Goal: Task Accomplishment & Management: Manage account settings

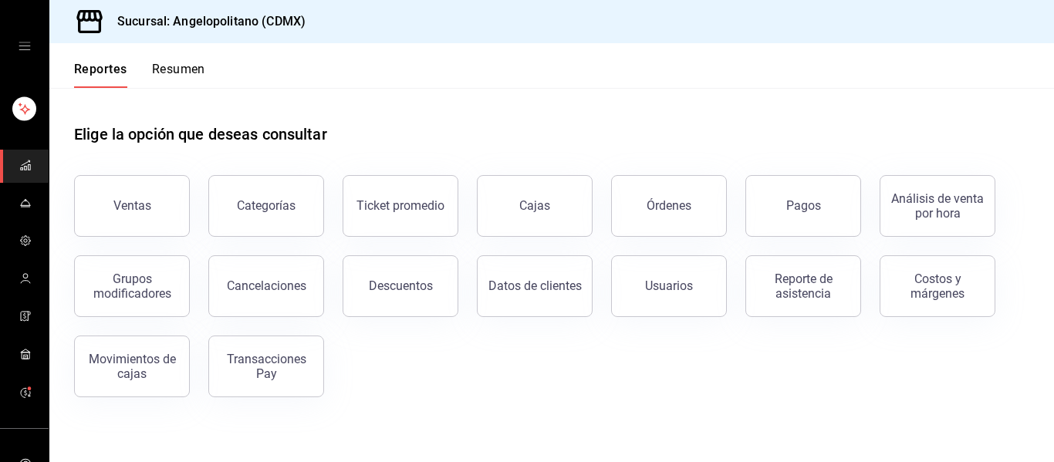
click at [21, 46] on icon "open drawer" at bounding box center [25, 46] width 12 height 12
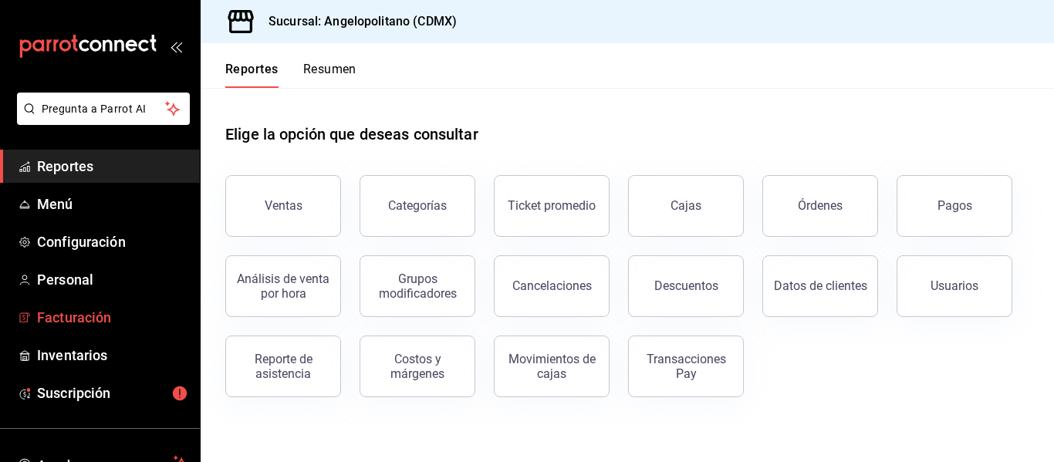
click at [69, 313] on span "Facturación" at bounding box center [112, 317] width 150 height 21
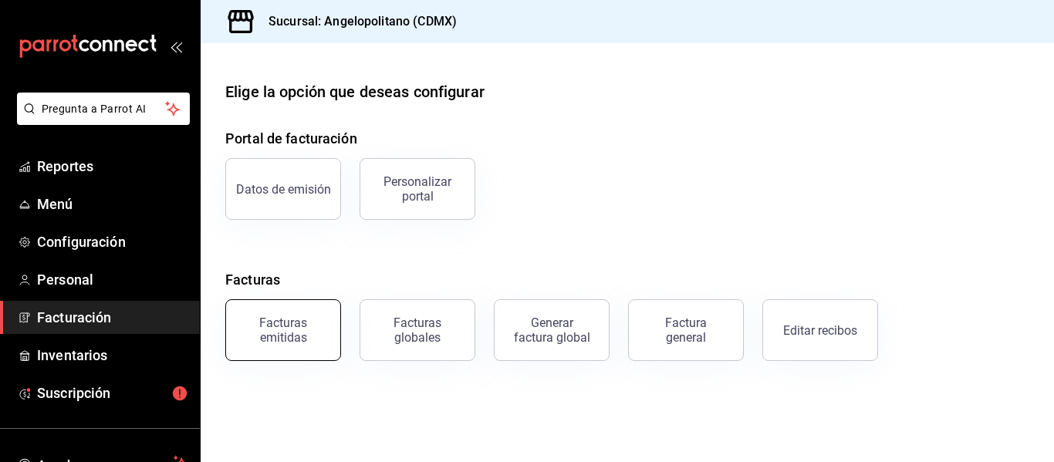
click at [274, 347] on button "Facturas emitidas" at bounding box center [283, 330] width 116 height 62
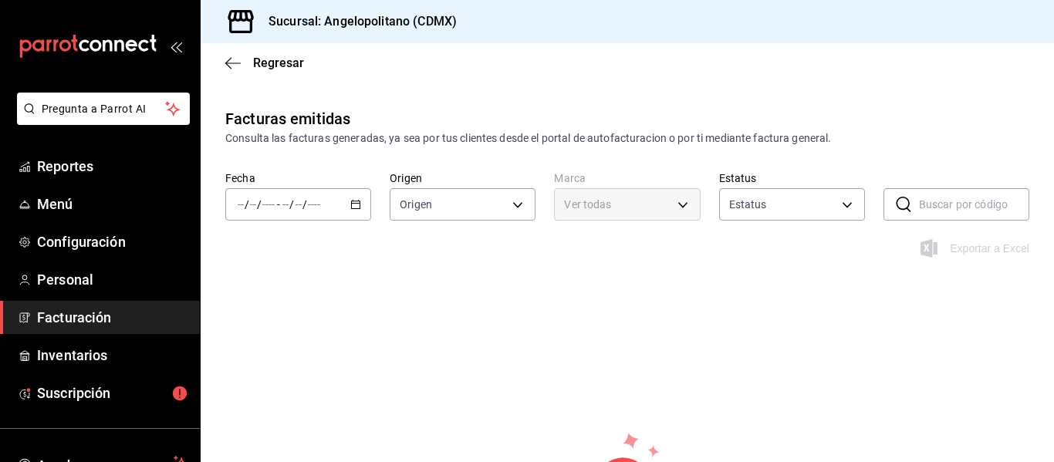
type input "ORDER_INVOICE,GENERAL_INVOICE"
type input "ACTIVE,PENDING_CANCELLATION,CANCELLED,PRE_CANCELLED"
type input "e7b7265c-889c-41a5-bb0c-0e62bdb51750"
click at [351, 214] on div "/ / - / /" at bounding box center [298, 204] width 146 height 32
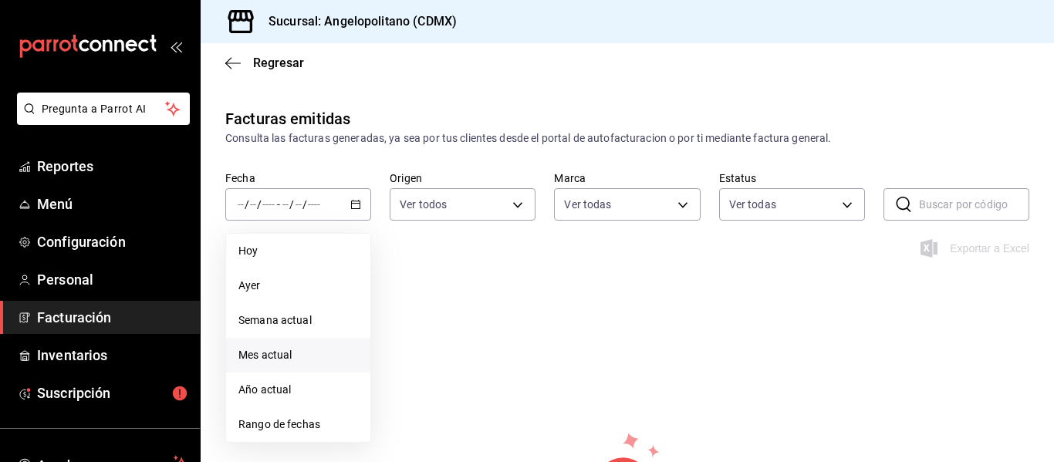
click at [260, 347] on span "Mes actual" at bounding box center [298, 355] width 120 height 16
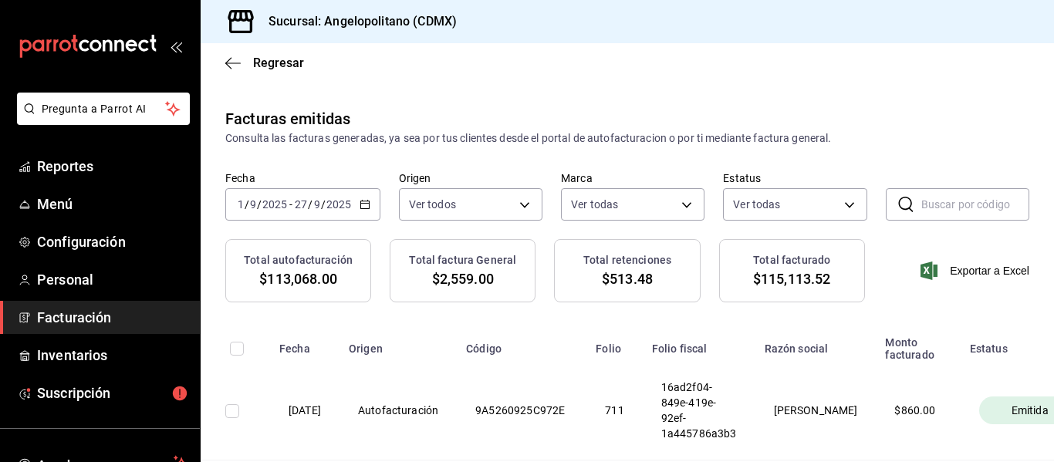
click at [176, 45] on icon "open_drawer_menu" at bounding box center [179, 48] width 7 height 12
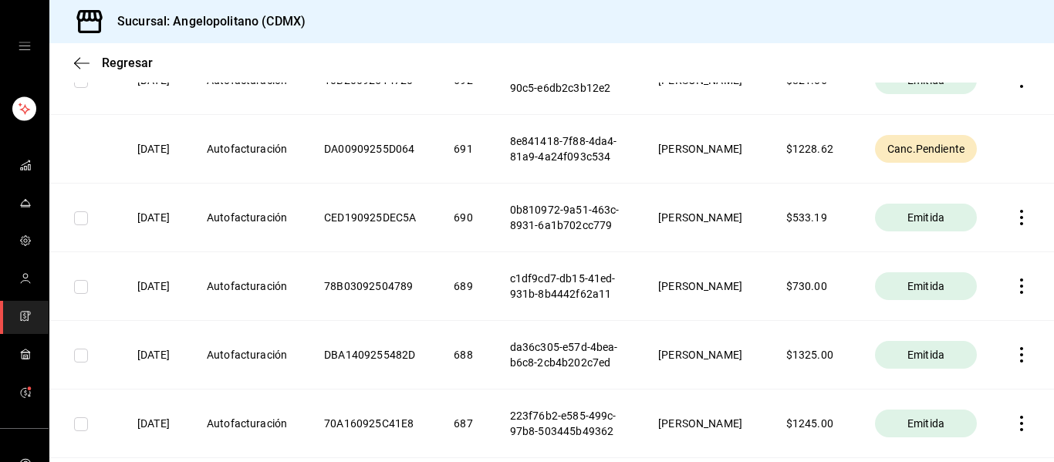
scroll to position [1987, 0]
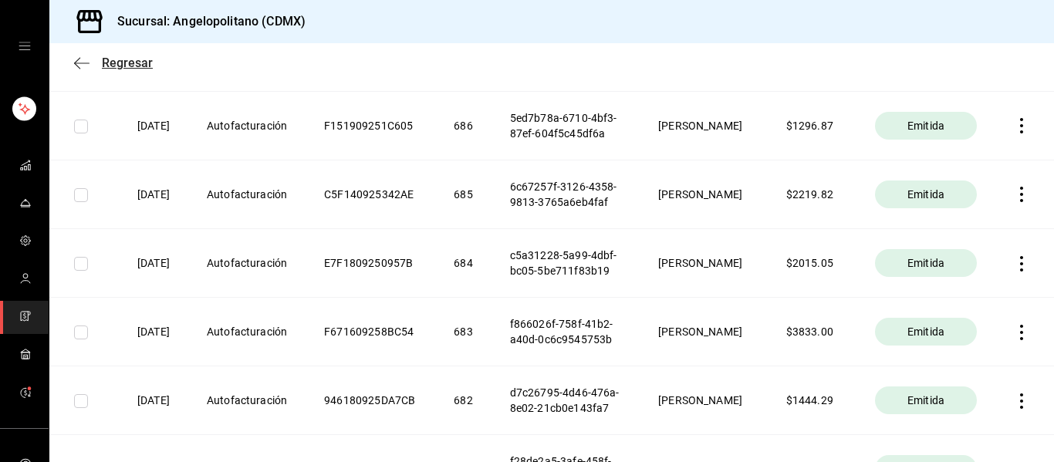
click at [74, 59] on icon "button" at bounding box center [81, 63] width 15 height 14
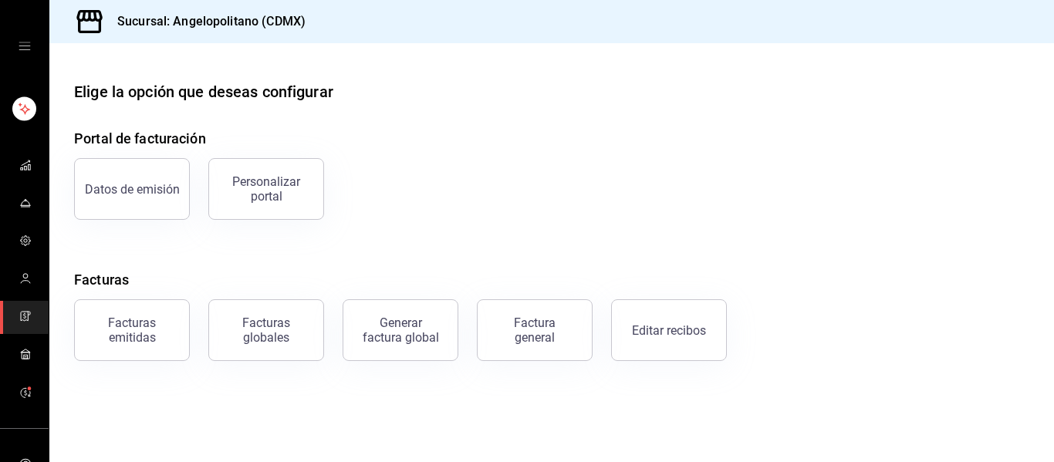
click at [497, 361] on main "Elige la opción que deseas configurar Portal de facturación Datos de emisión Pe…" at bounding box center [551, 252] width 1005 height 419
click at [502, 344] on button "Factura general" at bounding box center [535, 330] width 116 height 62
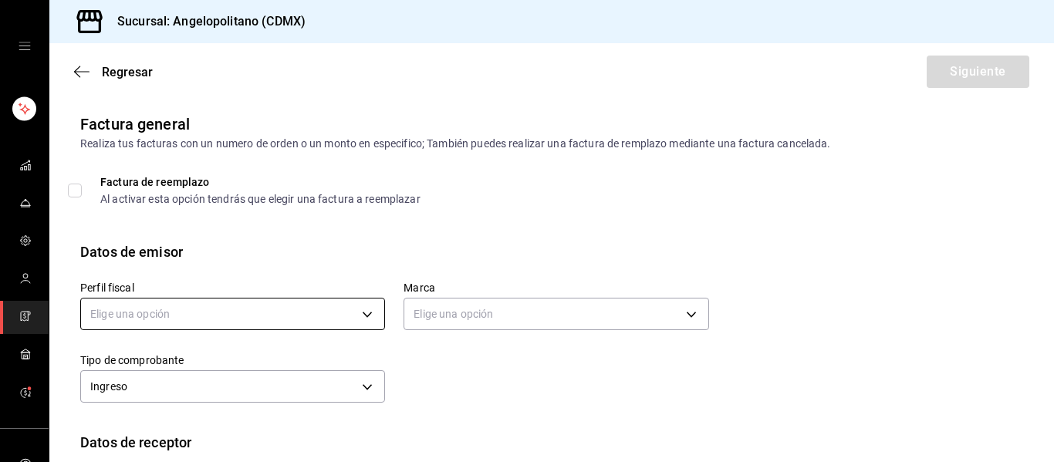
click at [168, 322] on body "Sucursal: Angelopolitano (CDMX) Regresar Siguiente Factura general Realiza tus …" at bounding box center [527, 231] width 1054 height 462
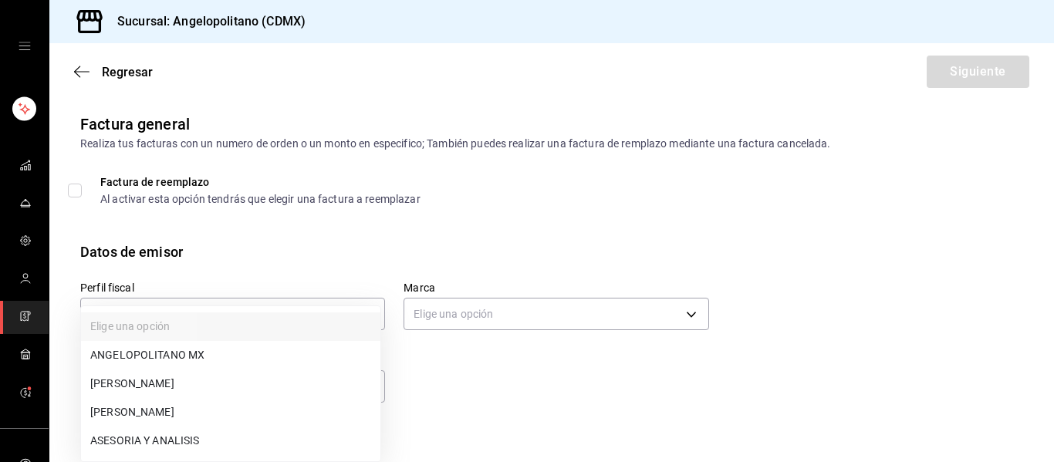
click at [172, 376] on li "[PERSON_NAME]" at bounding box center [230, 384] width 299 height 29
type input "db605784-34d1-457a-bd2d-51dc5515b688"
type input "e7b7265c-889c-41a5-bb0c-0e62bdb51750"
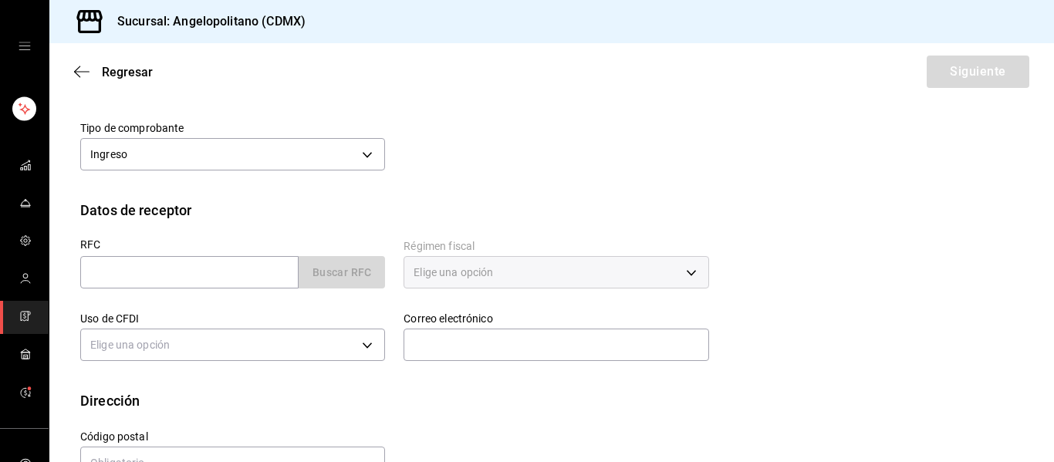
scroll to position [247, 0]
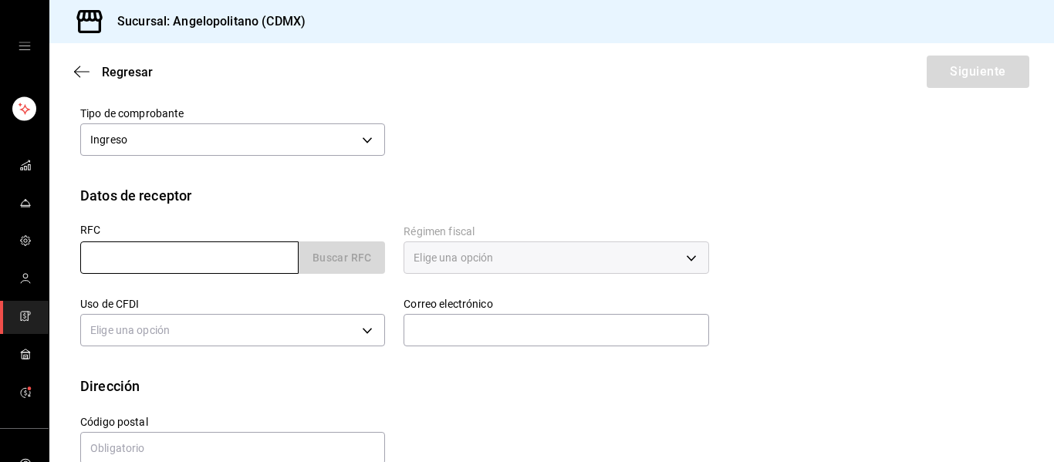
click at [174, 260] on input "text" at bounding box center [189, 258] width 218 height 32
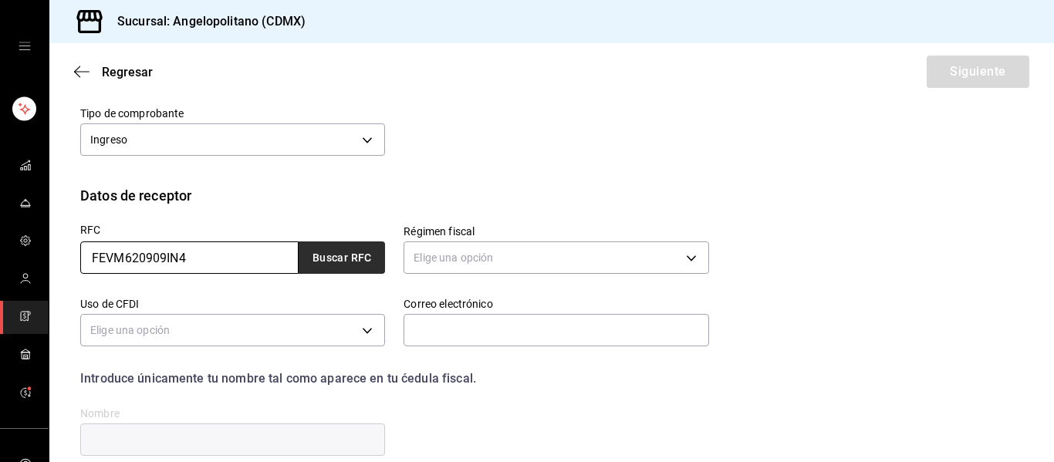
type input "FEVM620909IN4"
click at [328, 255] on button "Buscar RFC" at bounding box center [342, 258] width 86 height 32
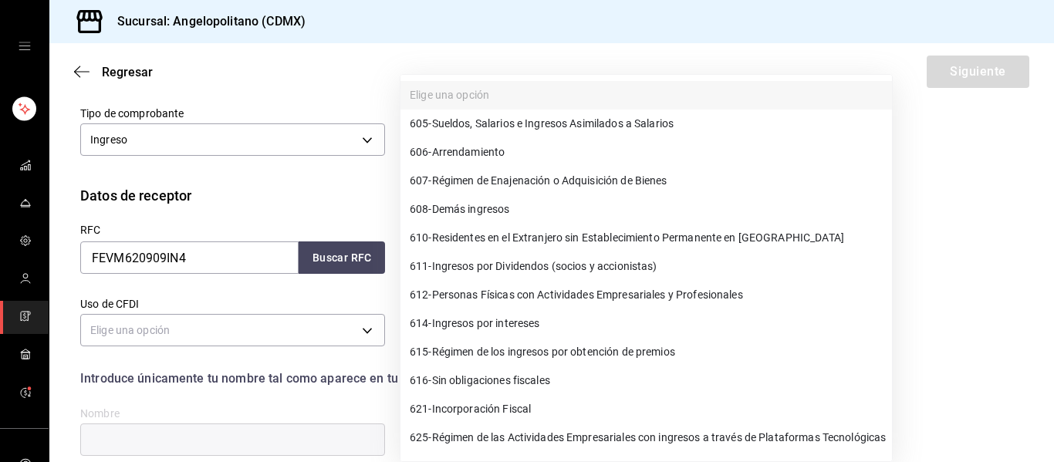
click at [472, 261] on body "Sucursal: Angelopolitano (CDMX) Regresar Siguiente Factura general Realiza tus …" at bounding box center [527, 231] width 1054 height 462
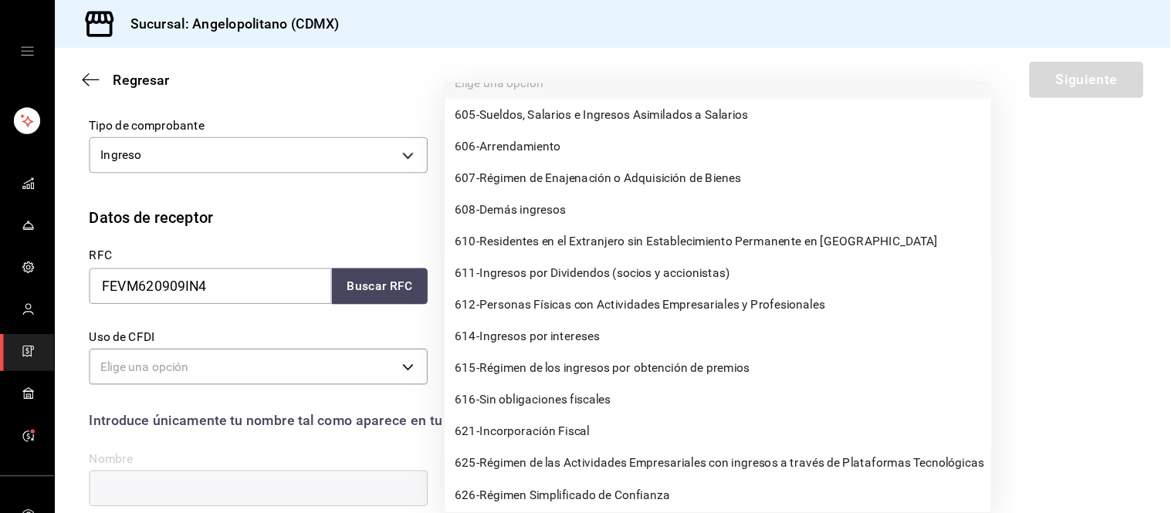
scroll to position [25, 0]
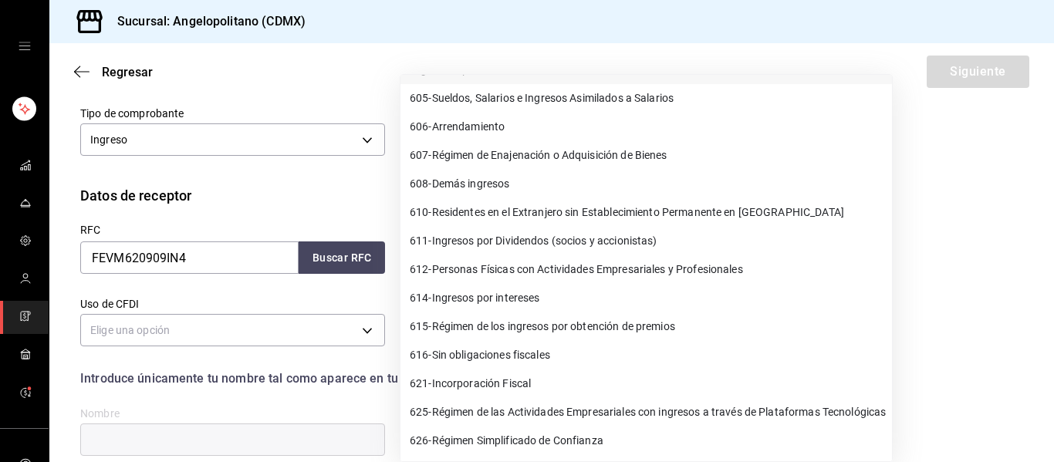
click at [595, 444] on span "626 - Régimen Simplificado de Confianza" at bounding box center [507, 441] width 194 height 16
type input "626"
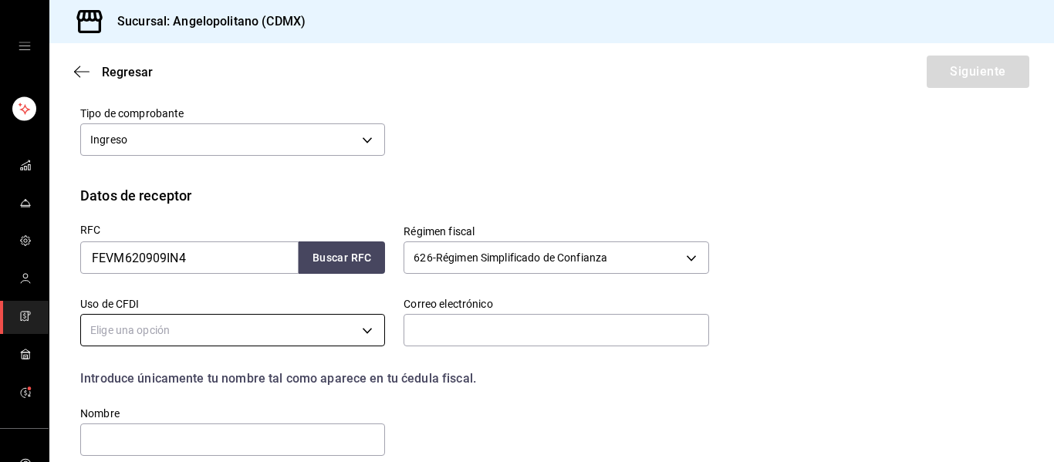
click at [233, 330] on body "Sucursal: Angelopolitano (CDMX) Regresar Siguiente Factura general Realiza tus …" at bounding box center [527, 231] width 1054 height 462
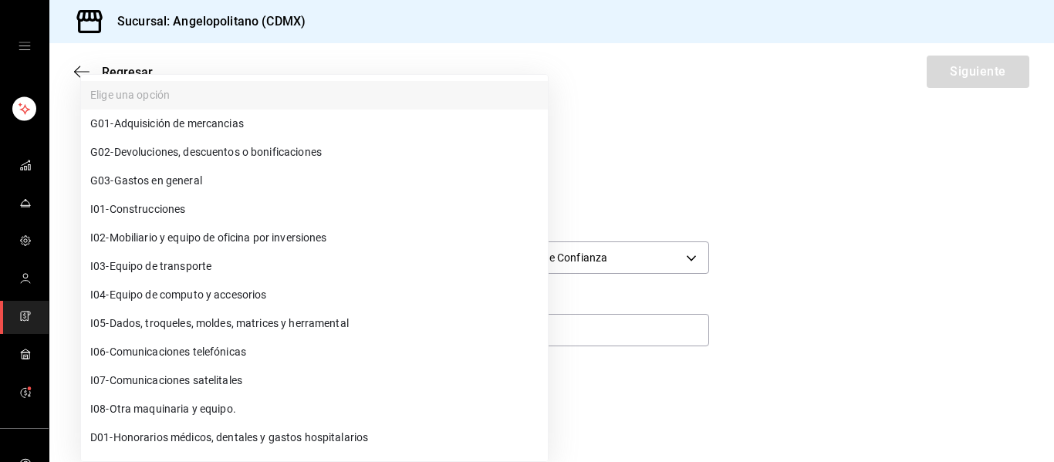
click at [236, 186] on li "G03 - Gastos en general" at bounding box center [314, 181] width 467 height 29
type input "G03"
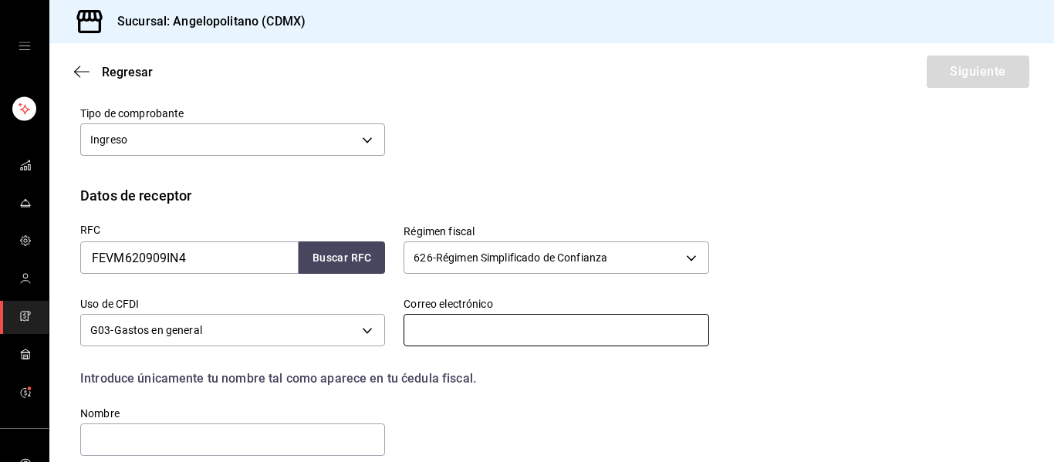
click at [479, 320] on input "text" at bounding box center [556, 330] width 305 height 32
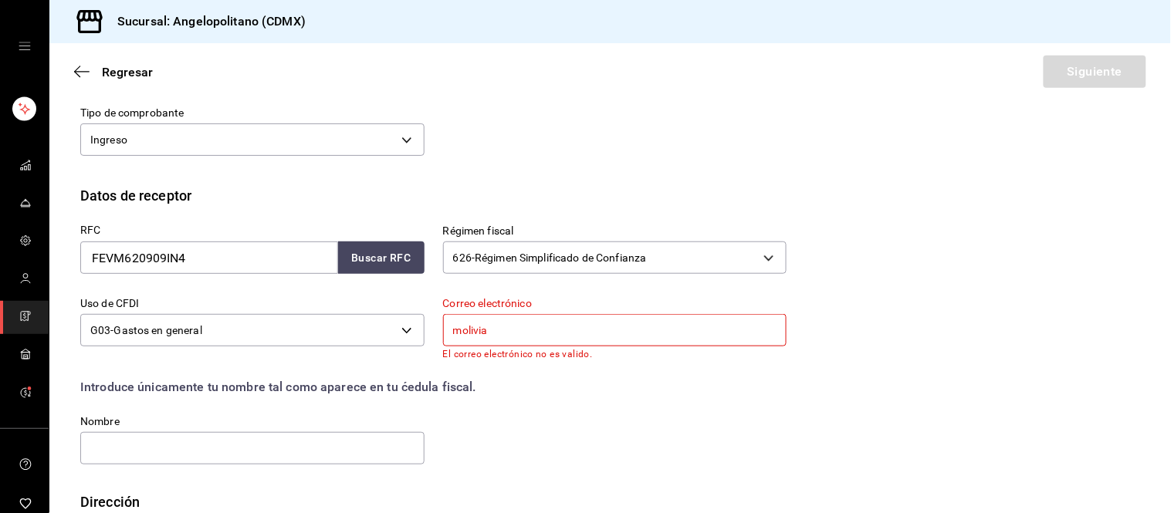
scroll to position [247, 0]
type input "molivia_fv2Qhotmail.com"
click at [313, 456] on input "text" at bounding box center [252, 448] width 344 height 32
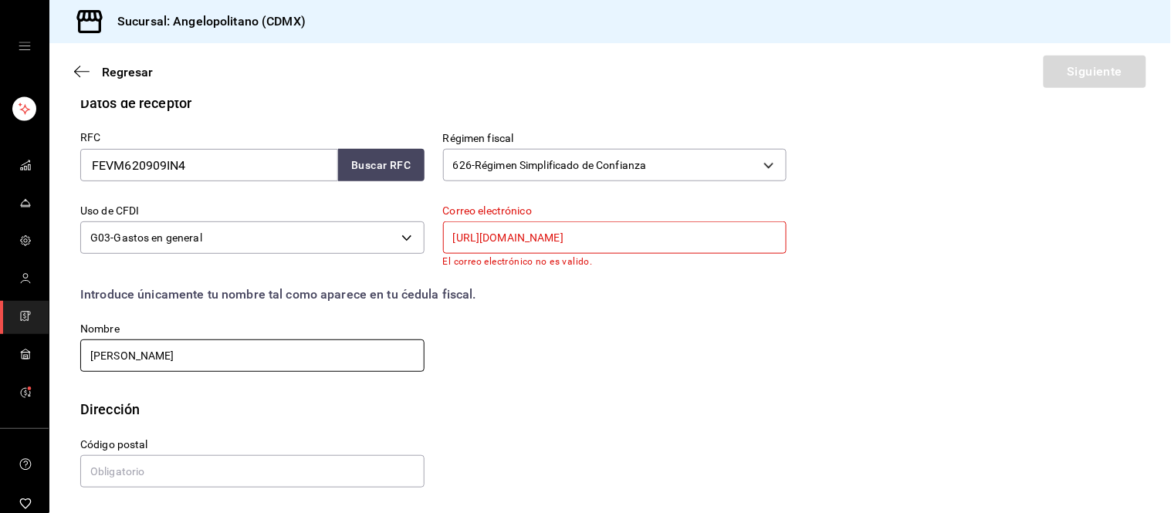
scroll to position [340, 0]
type input "MARTHA OLIVIA FERNANDEZ VELAZQUEZ"
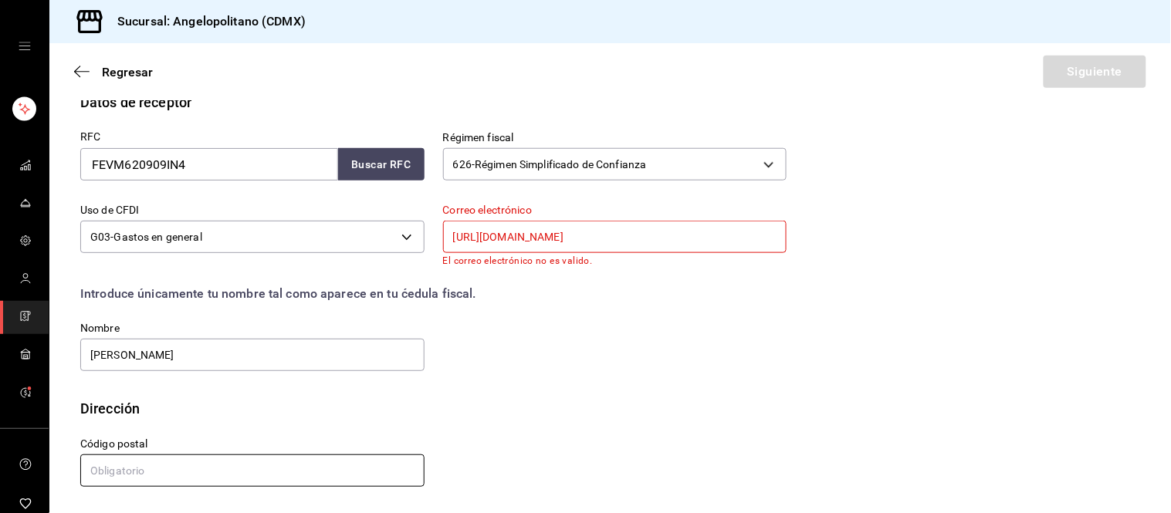
click at [357, 461] on input "text" at bounding box center [252, 471] width 344 height 32
type input "59660"
click at [586, 407] on div "Dirección" at bounding box center [610, 408] width 1060 height 21
click at [665, 287] on div "Introduce únicamente tu nombre tal como aparece en tu ćedula fiscal." at bounding box center [433, 294] width 706 height 19
click at [587, 225] on input "molivia_fv2Qhotmail.com" at bounding box center [615, 237] width 344 height 32
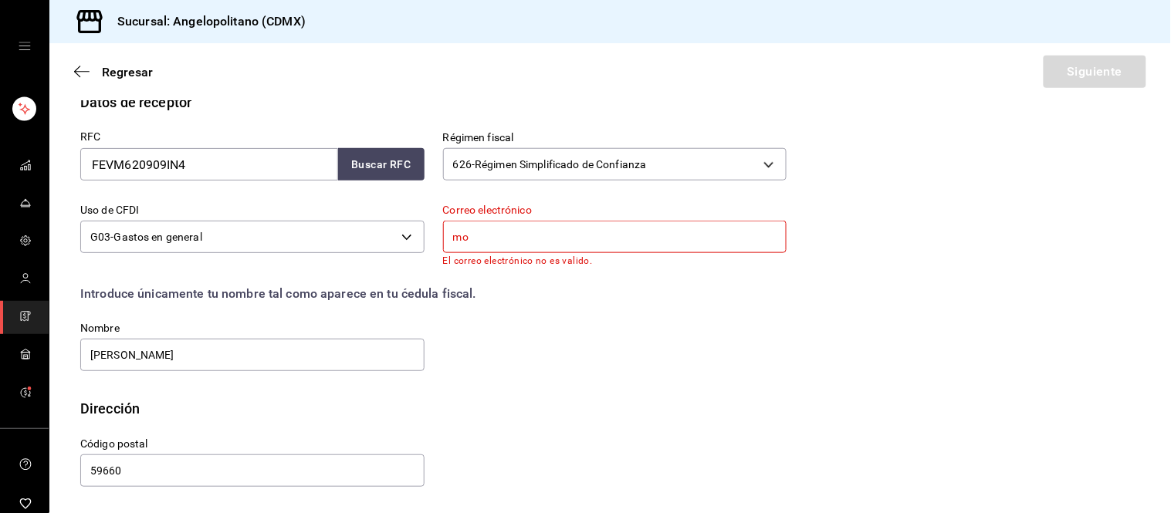
type input "m"
paste input "contabilidad@maderastamex.com"
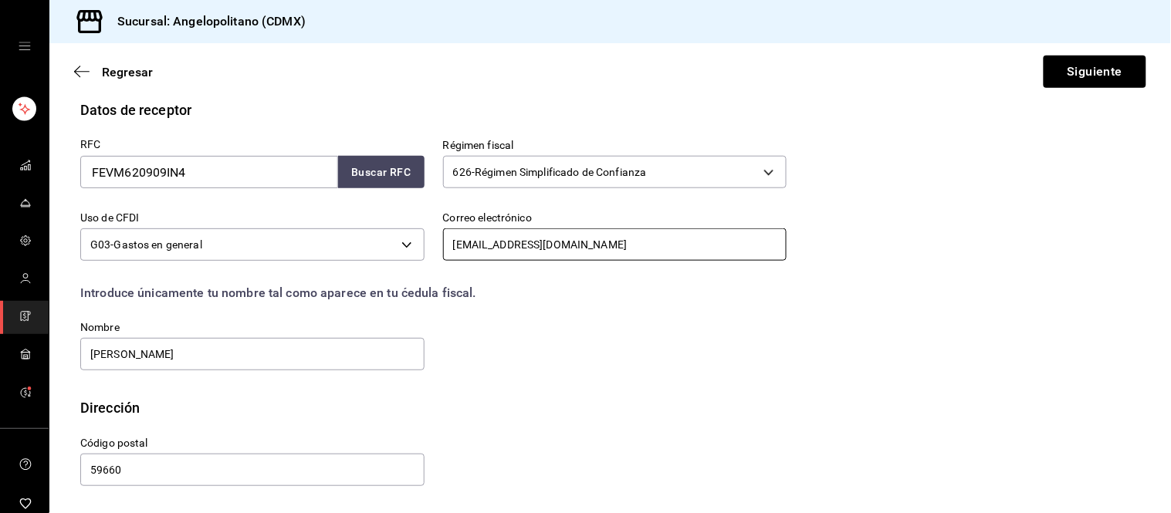
scroll to position [332, 0]
type input "contabilidad@maderastamex.com"
click at [590, 347] on div "RFC FEVM620909IN4 Buscar RFC Régimen fiscal 626 - Régimen Simplificado de Confi…" at bounding box center [424, 247] width 725 height 252
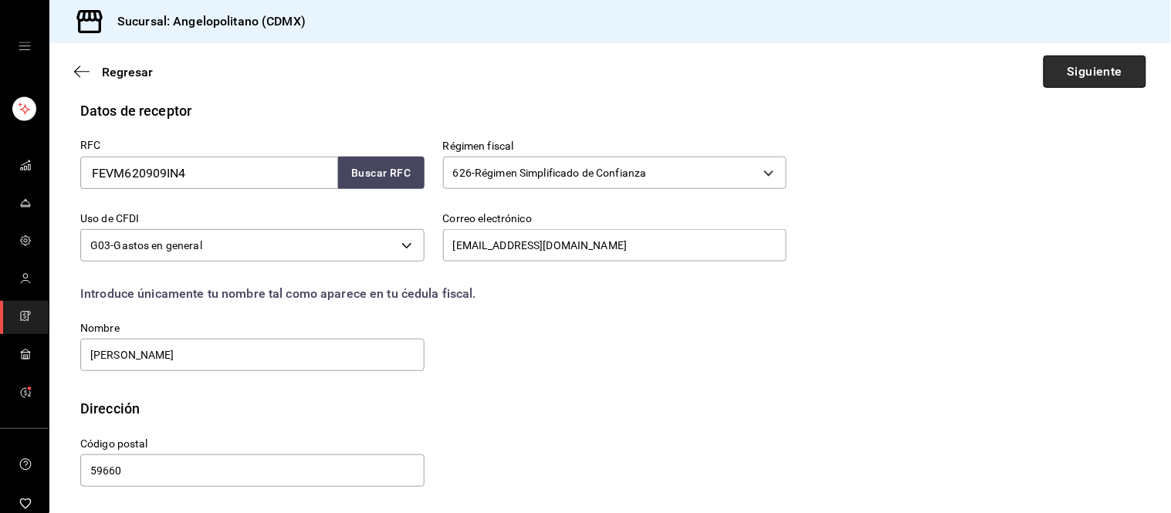
click at [1053, 56] on button "Siguiente" at bounding box center [1094, 72] width 103 height 32
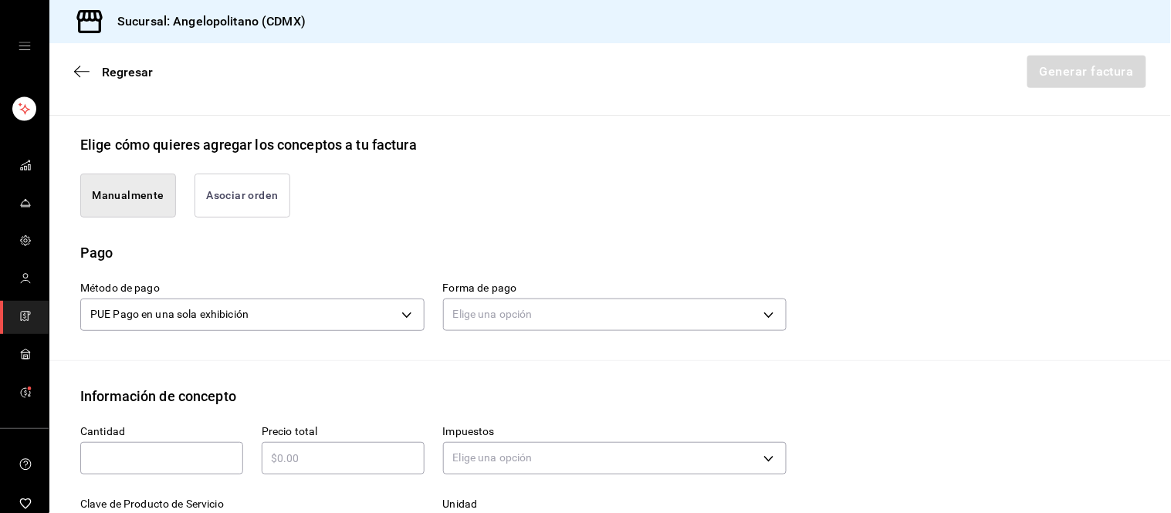
click at [252, 205] on button "Asociar orden" at bounding box center [242, 196] width 96 height 44
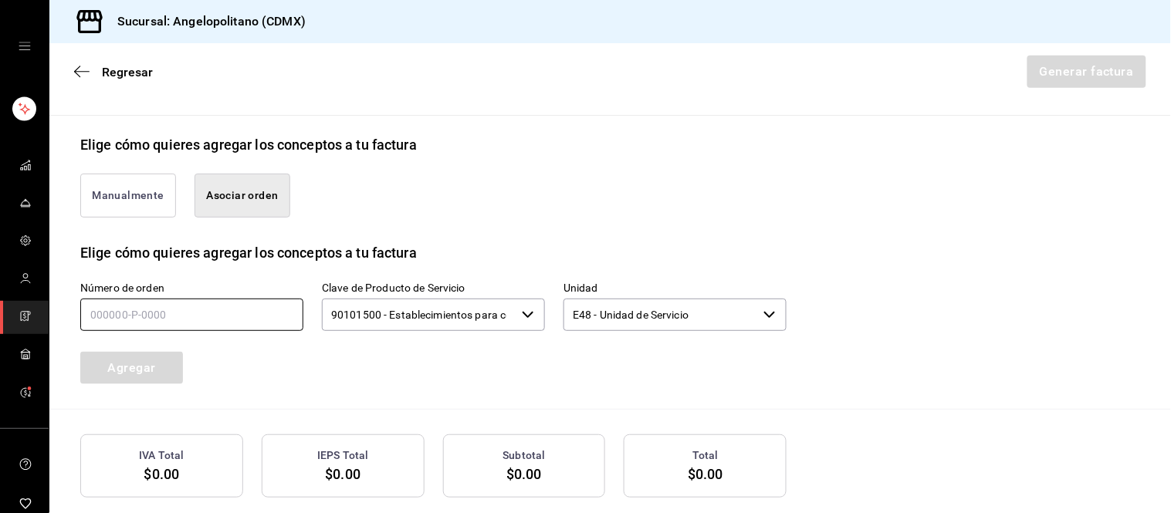
click at [269, 319] on input "text" at bounding box center [191, 315] width 223 height 32
type input "090925-p-0007"
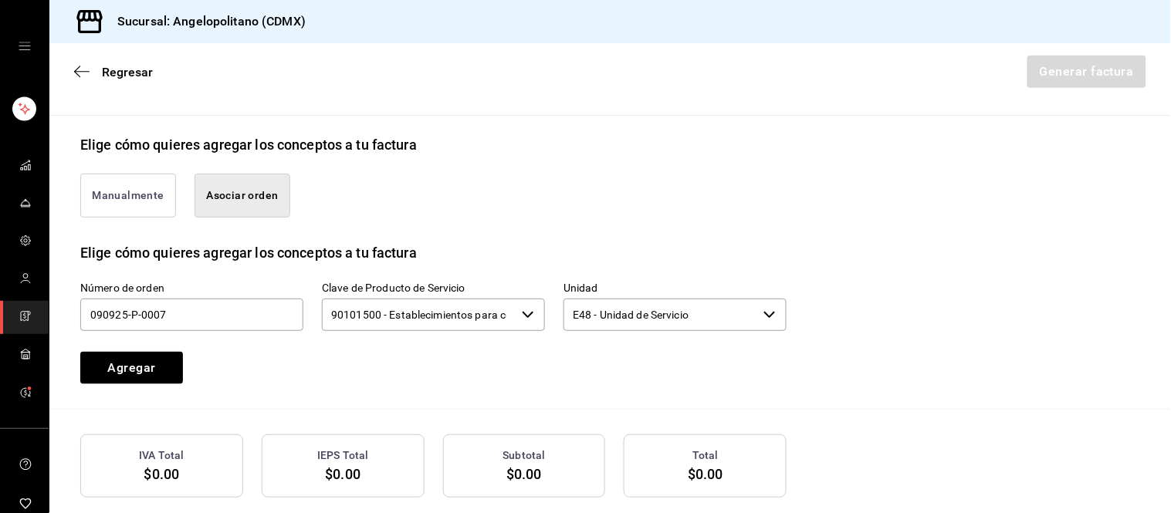
click at [576, 150] on div "Elige cómo quieres agregar los conceptos a tu factura" at bounding box center [610, 144] width 1060 height 21
click at [111, 358] on button "Agregar" at bounding box center [131, 368] width 103 height 32
click at [85, 69] on icon "button" at bounding box center [81, 72] width 15 height 14
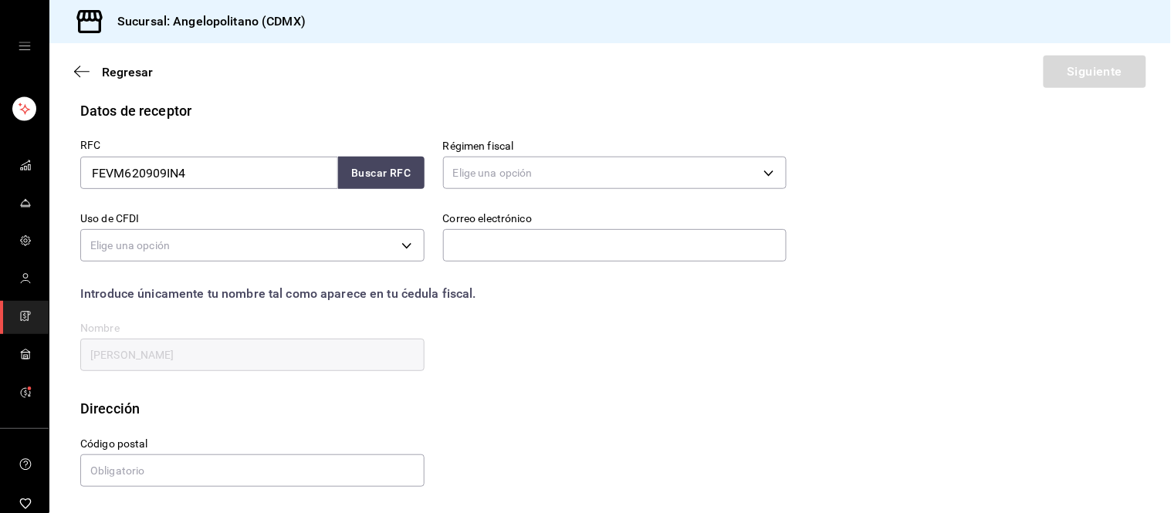
scroll to position [225, 0]
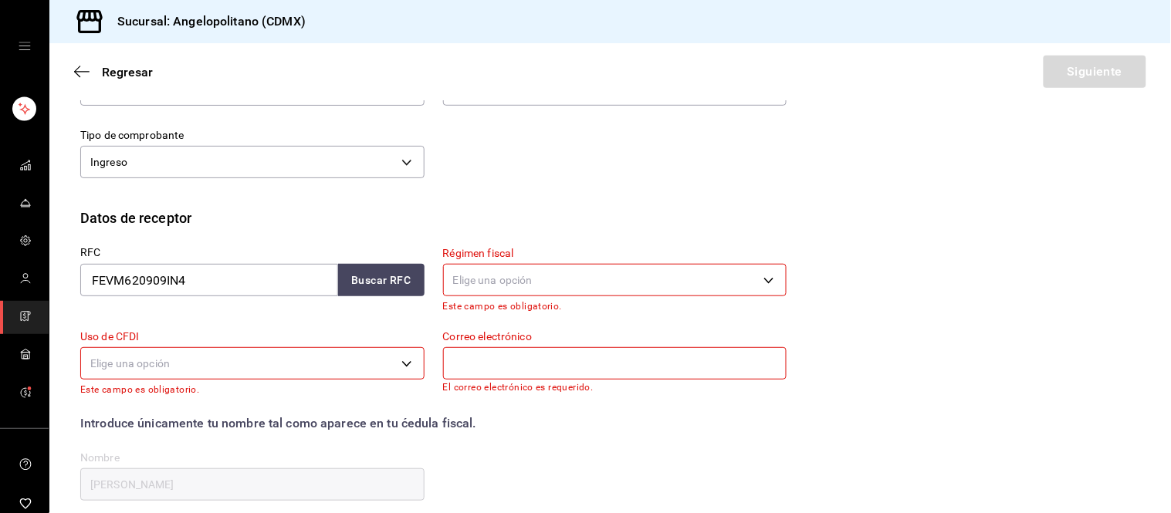
click at [25, 52] on div "mailbox folders" at bounding box center [24, 46] width 49 height 93
click at [19, 48] on icon "open drawer" at bounding box center [25, 46] width 12 height 12
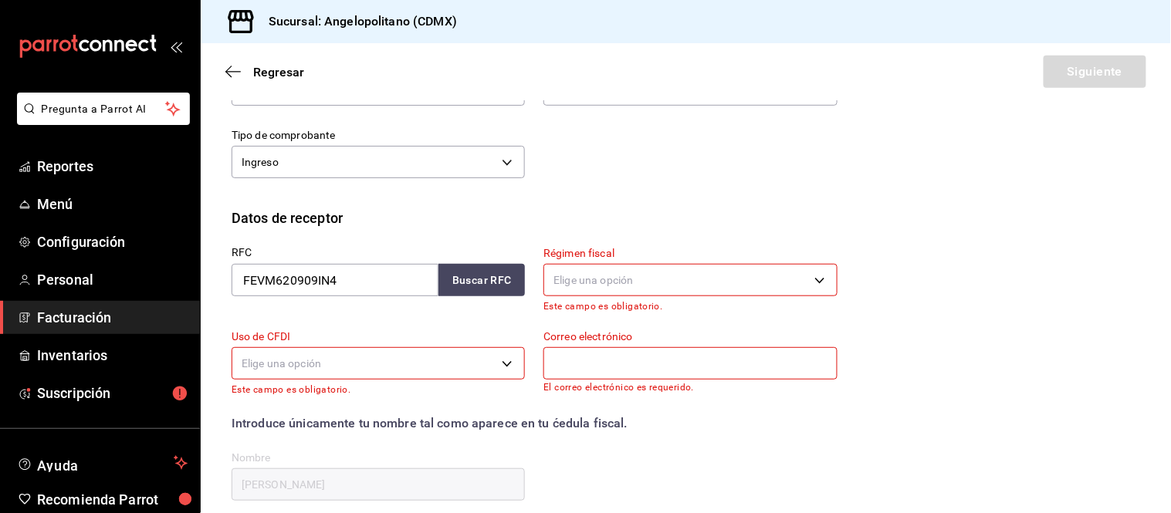
click at [72, 313] on span "Facturación" at bounding box center [112, 317] width 150 height 21
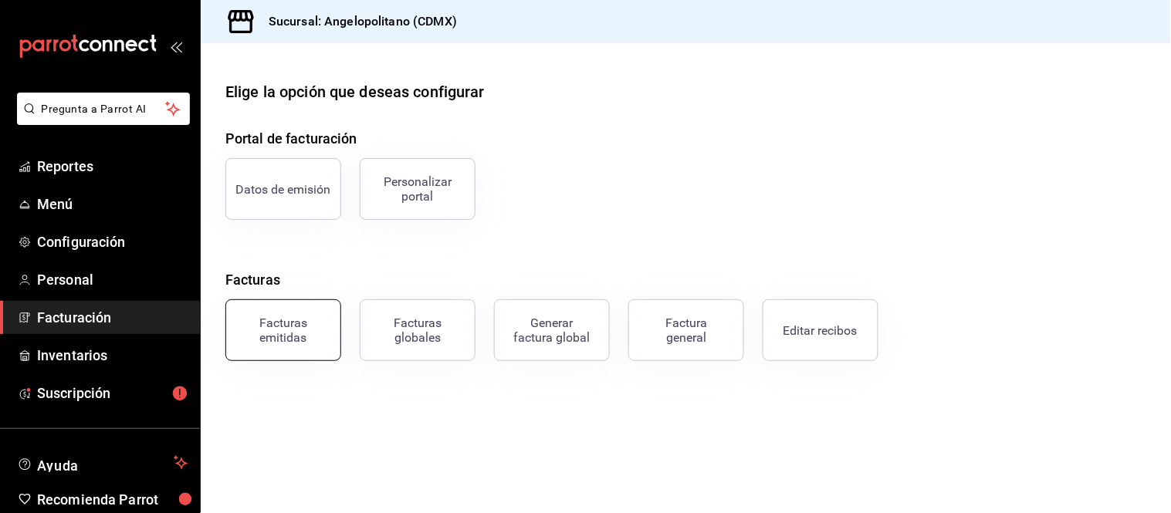
click at [299, 328] on div "Facturas emitidas" at bounding box center [283, 330] width 96 height 29
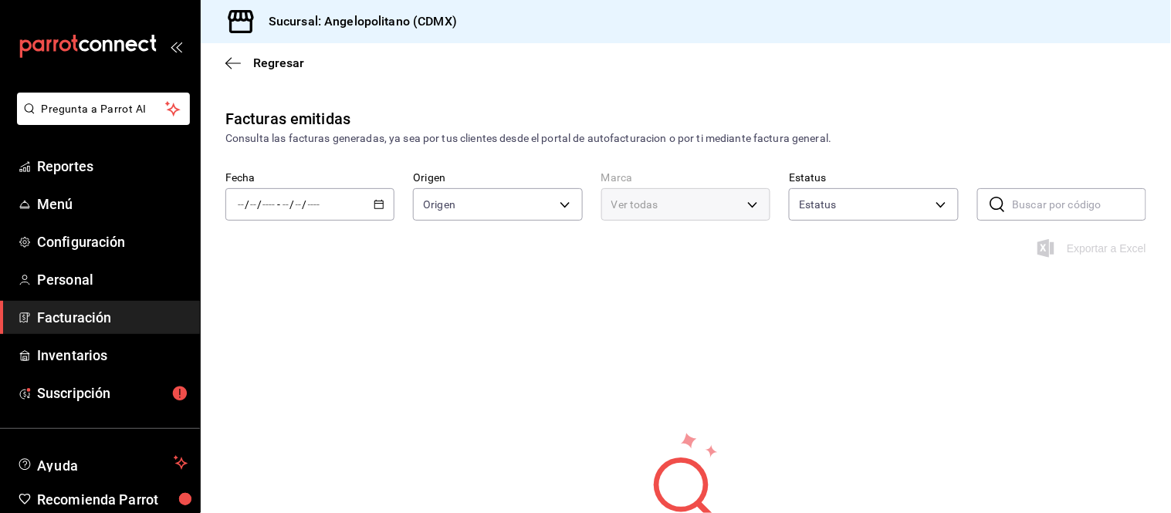
type input "ORDER_INVOICE,GENERAL_INVOICE"
type input "ACTIVE,PENDING_CANCELLATION,CANCELLED,PRE_CANCELLED"
type input "e7b7265c-889c-41a5-bb0c-0e62bdb51750"
click at [375, 202] on icon "button" at bounding box center [379, 204] width 11 height 11
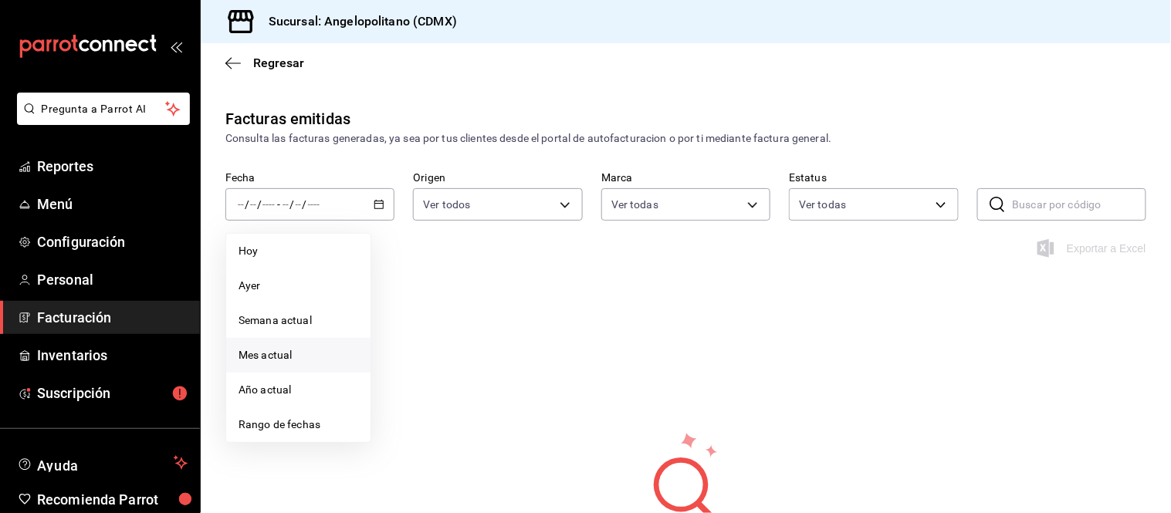
click at [274, 355] on span "Mes actual" at bounding box center [298, 355] width 120 height 16
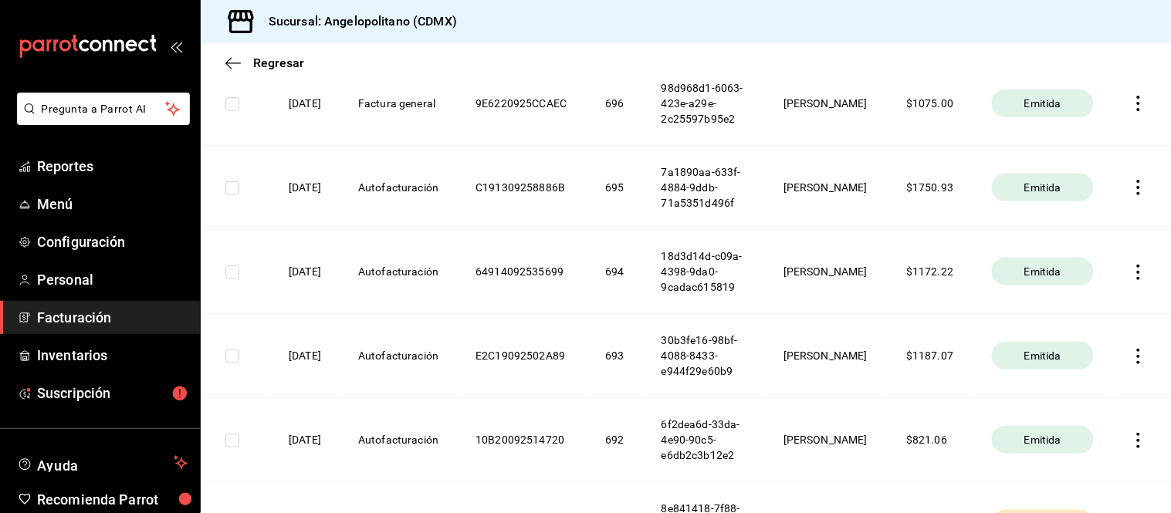
scroll to position [2057, 0]
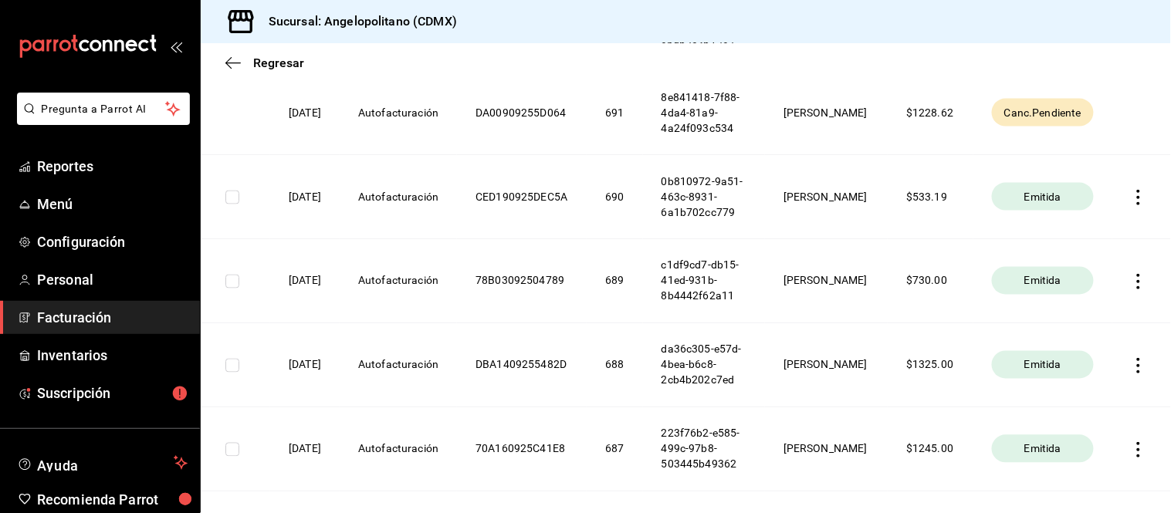
click at [1019, 120] on span "Canc.Pendiente" at bounding box center [1043, 112] width 90 height 15
click at [1019, 122] on div "Canc.Pendiente" at bounding box center [1043, 113] width 102 height 28
click at [1019, 120] on span "Canc.Pendiente" at bounding box center [1043, 112] width 90 height 15
click at [1016, 118] on span "Canc.Pendiente" at bounding box center [1043, 112] width 90 height 15
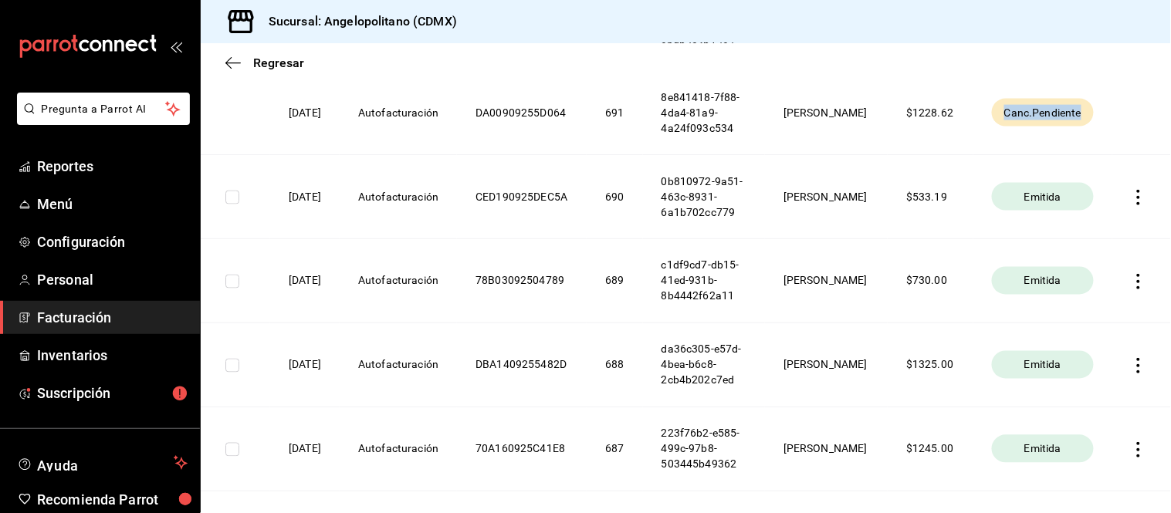
click at [1016, 118] on span "Canc.Pendiente" at bounding box center [1043, 112] width 90 height 15
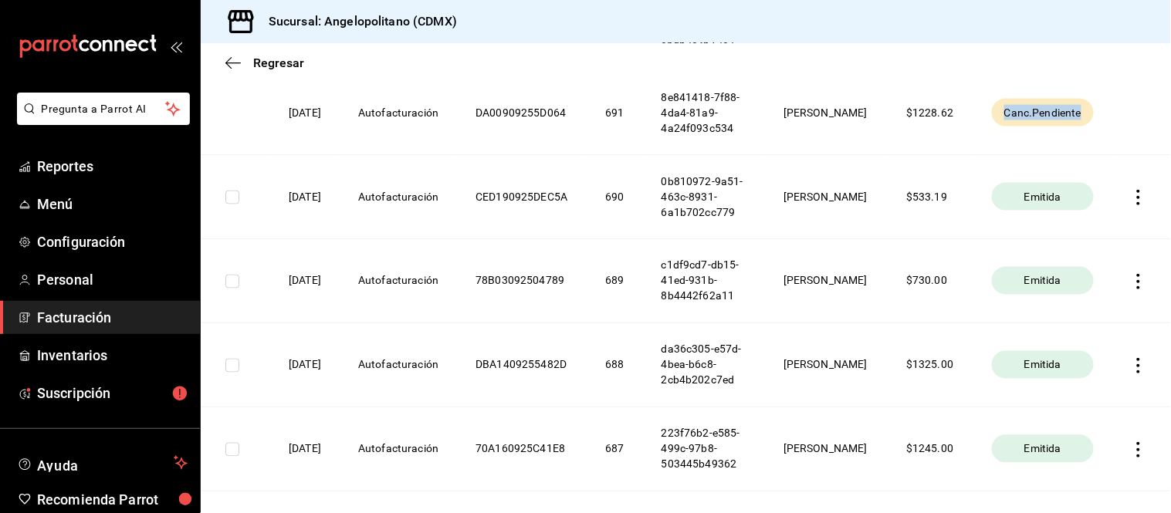
click at [1016, 118] on span "Canc.Pendiente" at bounding box center [1043, 112] width 90 height 15
click at [1020, 124] on div "Canc.Pendiente" at bounding box center [1043, 113] width 102 height 28
click at [1017, 113] on span "Canc.Pendiente" at bounding box center [1043, 112] width 90 height 15
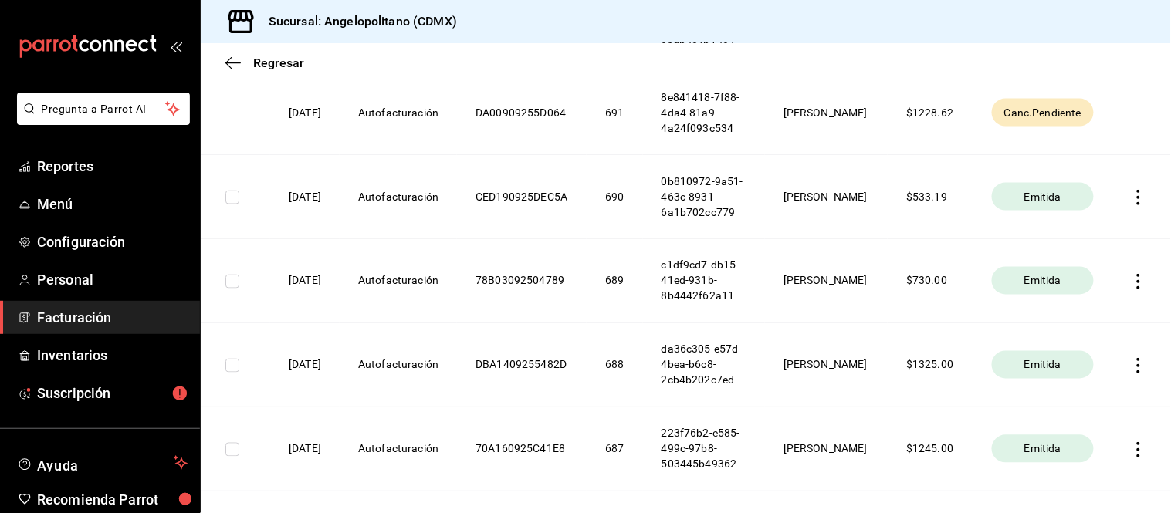
click at [765, 112] on th "8e841418-7f88-4da4-81a9-4a24f093c534" at bounding box center [704, 112] width 122 height 84
click at [764, 113] on th "8e841418-7f88-4da4-81a9-4a24f093c534" at bounding box center [704, 112] width 122 height 84
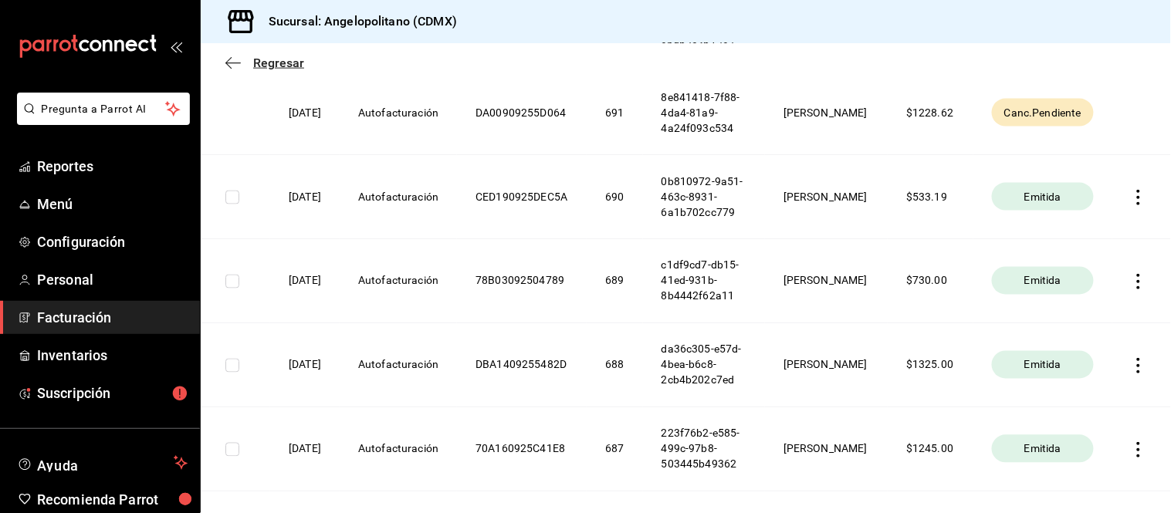
click at [232, 67] on icon "button" at bounding box center [232, 63] width 15 height 14
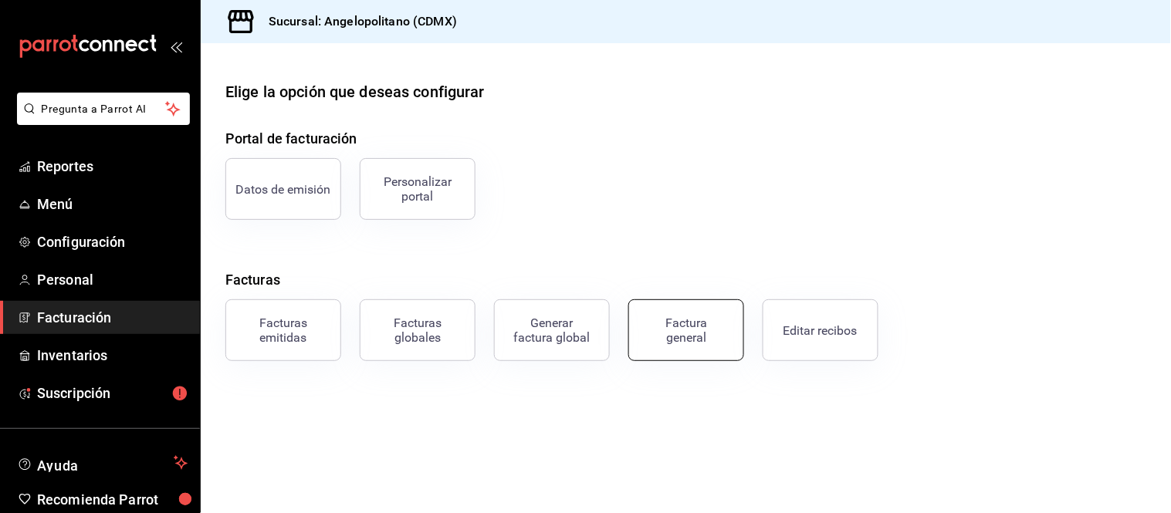
click at [664, 342] on div "Factura general" at bounding box center [685, 330] width 77 height 29
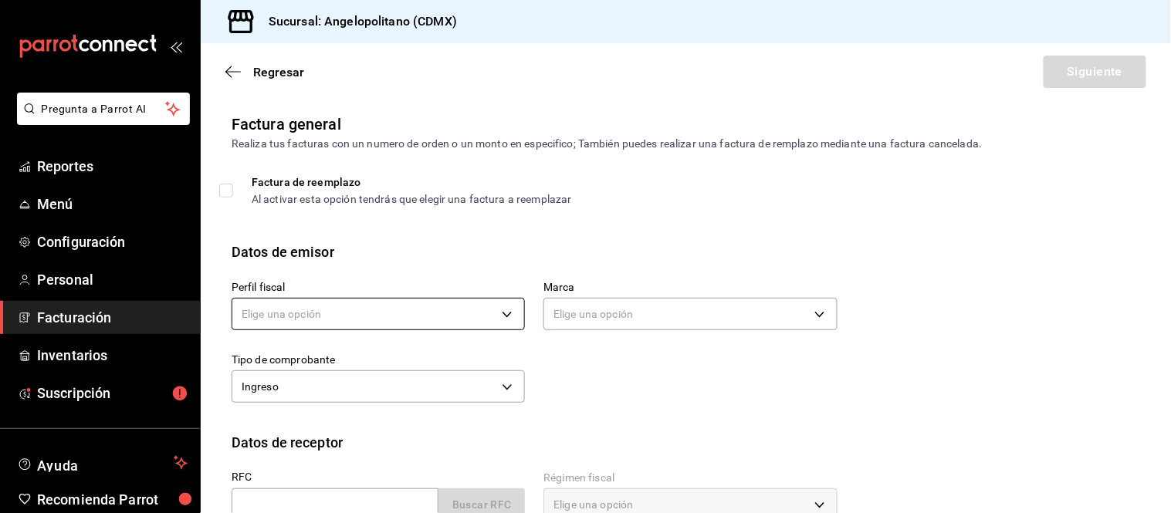
click at [458, 325] on body "Pregunta a Parrot AI Reportes Menú Configuración Personal Facturación Inventari…" at bounding box center [585, 256] width 1171 height 513
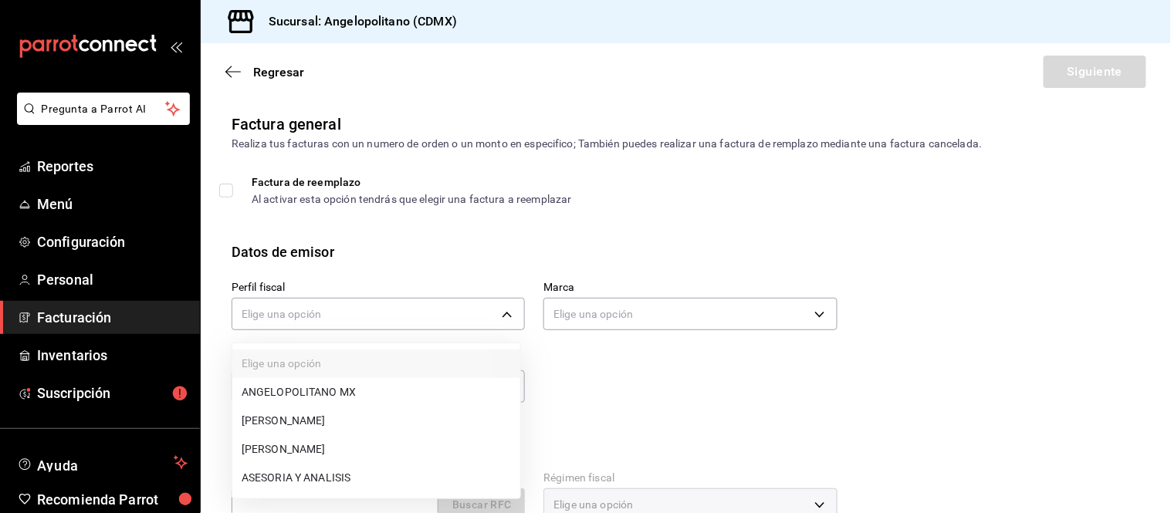
click at [403, 420] on li "[PERSON_NAME]" at bounding box center [376, 421] width 288 height 29
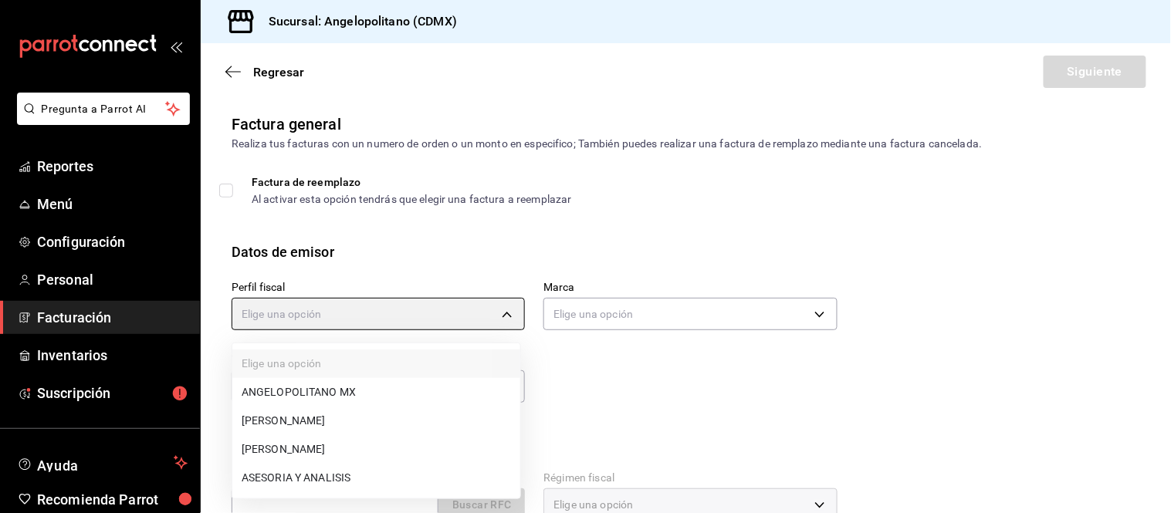
type input "db605784-34d1-457a-bd2d-51dc5515b688"
type input "e7b7265c-889c-41a5-bb0c-0e62bdb51750"
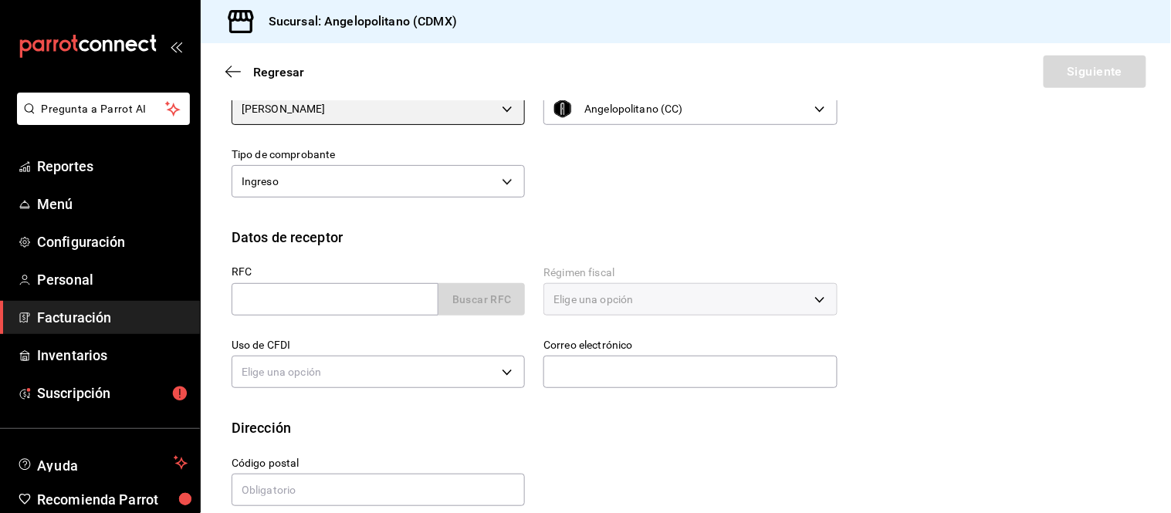
scroll to position [225, 0]
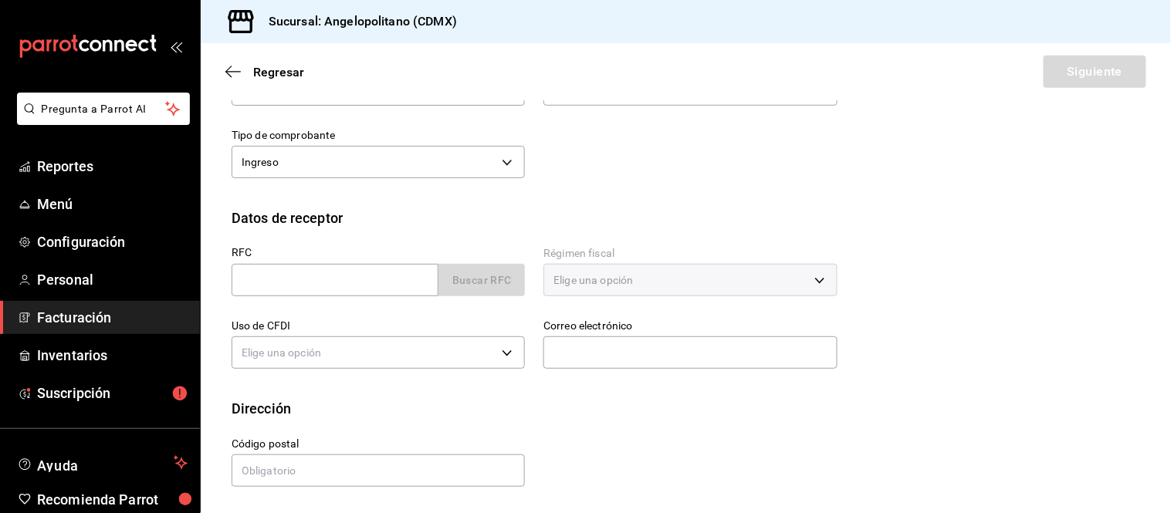
click at [363, 262] on div "RFC Buscar RFC" at bounding box center [378, 271] width 293 height 49
click at [467, 268] on div "Buscar RFC" at bounding box center [378, 280] width 293 height 32
click at [360, 281] on input "text" at bounding box center [335, 280] width 207 height 32
type input "FEVM620909IN4"
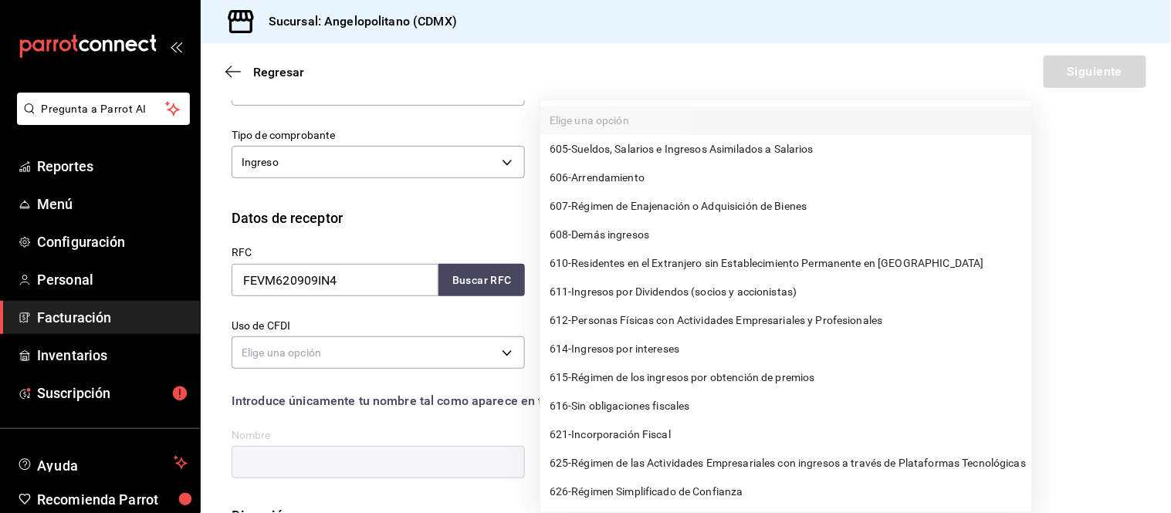
click at [604, 291] on body "Pregunta a Parrot AI Reportes Menú Configuración Personal Facturación Inventari…" at bounding box center [585, 256] width 1171 height 513
click at [708, 461] on li "626 - Régimen Simplificado de Confianza" at bounding box center [786, 492] width 492 height 29
type input "626"
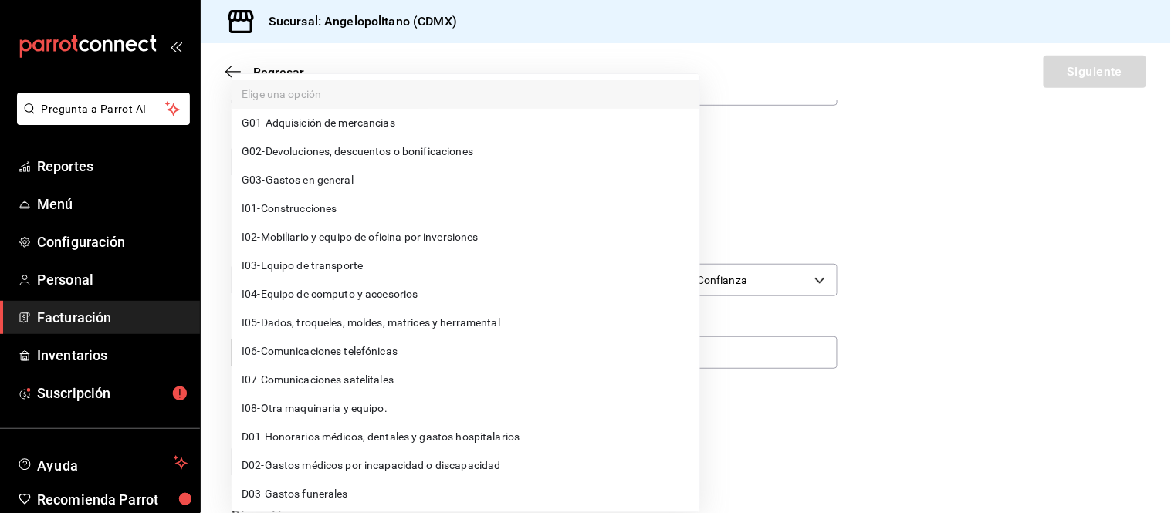
click at [458, 342] on body "Pregunta a Parrot AI Reportes Menú Configuración Personal Facturación Inventari…" at bounding box center [585, 256] width 1171 height 513
click at [382, 188] on li "G03 - Gastos en general" at bounding box center [465, 180] width 467 height 29
type input "G03"
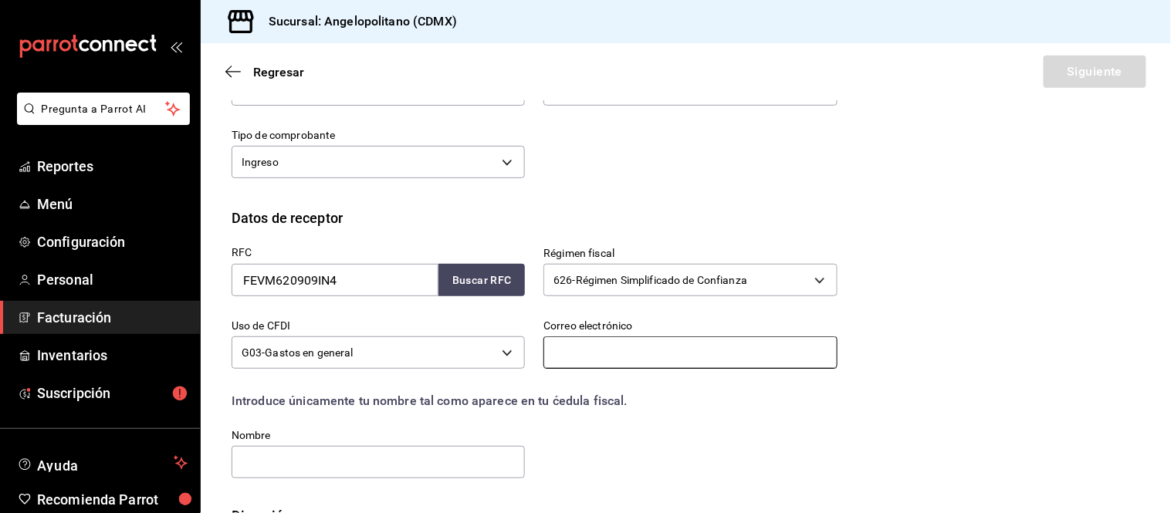
click at [556, 353] on input "text" at bounding box center [689, 352] width 293 height 32
type input "contabilidad@maderastamex.com"
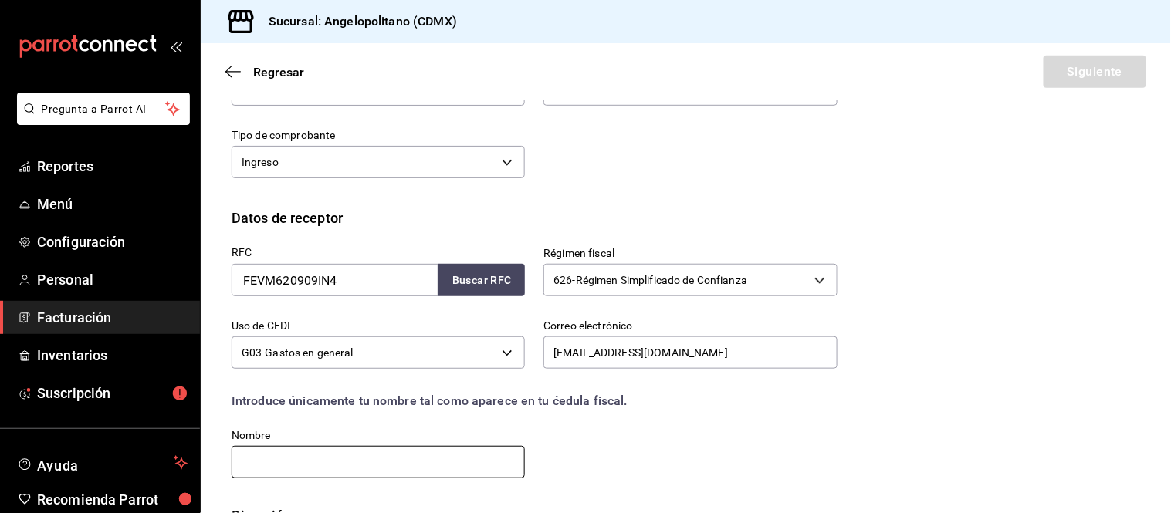
click at [413, 460] on input "text" at bounding box center [378, 462] width 293 height 32
type input "MARTHA OLIVIA FERNANDEZ VELAZQUEZ"
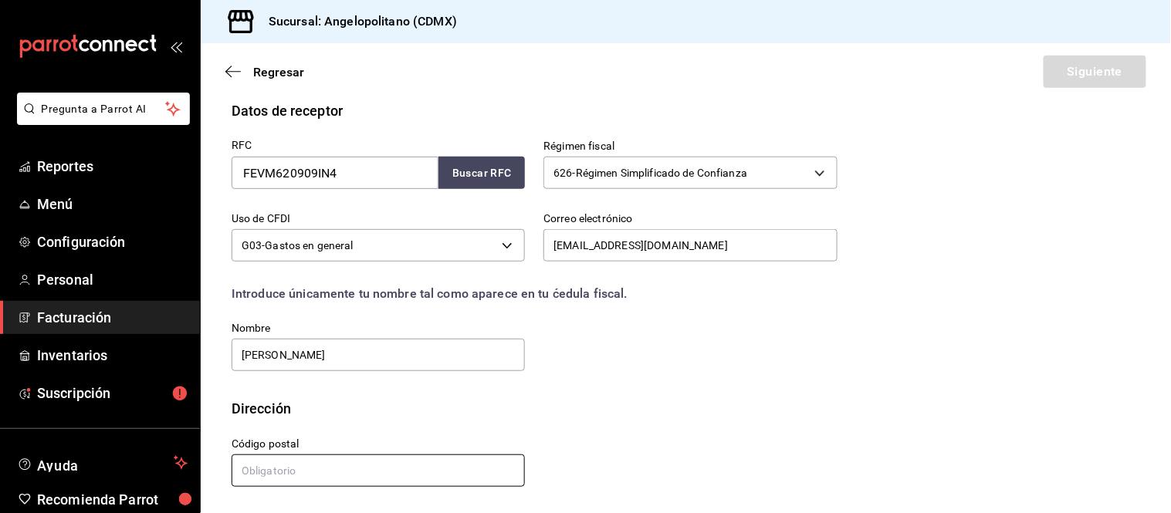
click at [430, 461] on input "text" at bounding box center [378, 471] width 293 height 32
type input "59660"
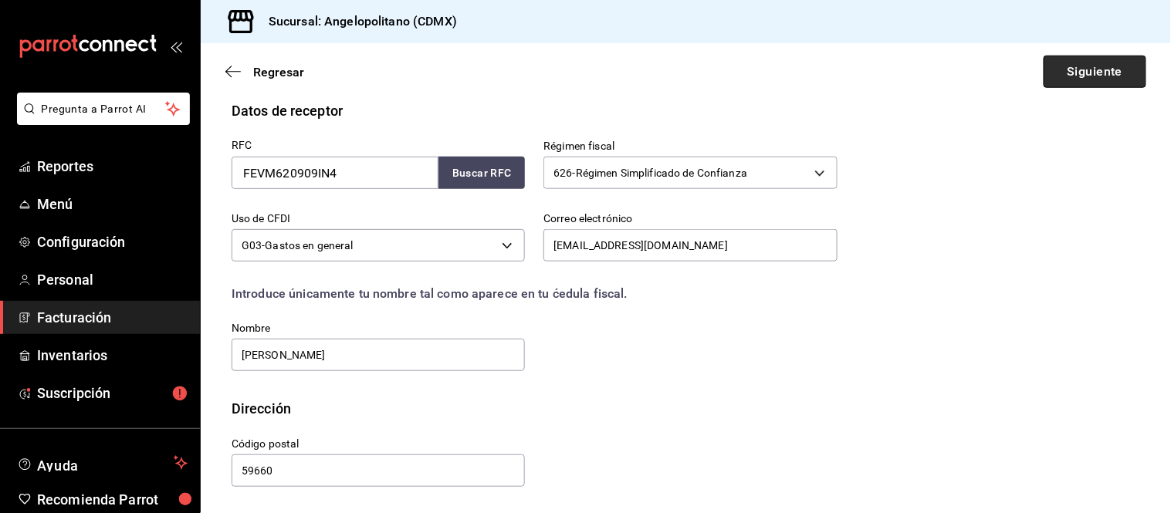
click at [1053, 79] on button "Siguiente" at bounding box center [1094, 72] width 103 height 32
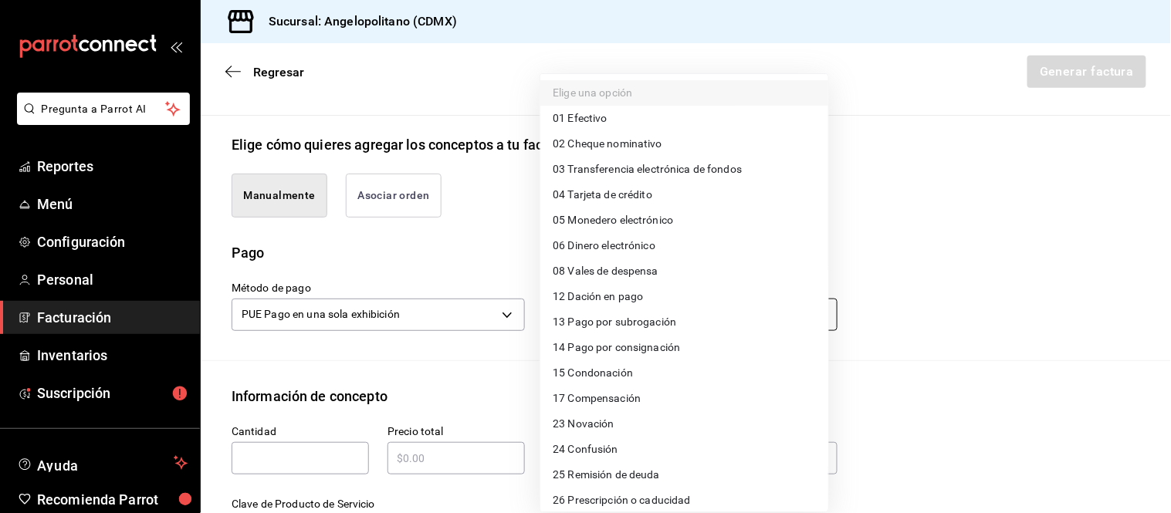
click at [671, 319] on body "Pregunta a Parrot AI Reportes Menú Configuración Personal Facturación Inventari…" at bounding box center [585, 256] width 1171 height 513
click at [634, 188] on span "04 Tarjeta de crédito" at bounding box center [603, 195] width 100 height 16
type input "04"
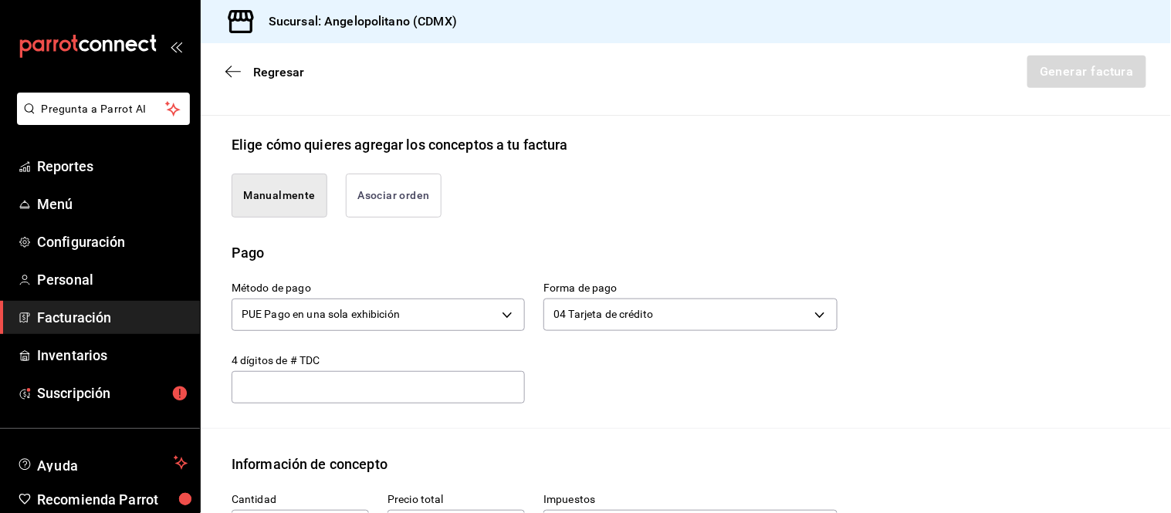
click at [475, 397] on input "text" at bounding box center [378, 387] width 293 height 19
type input "7"
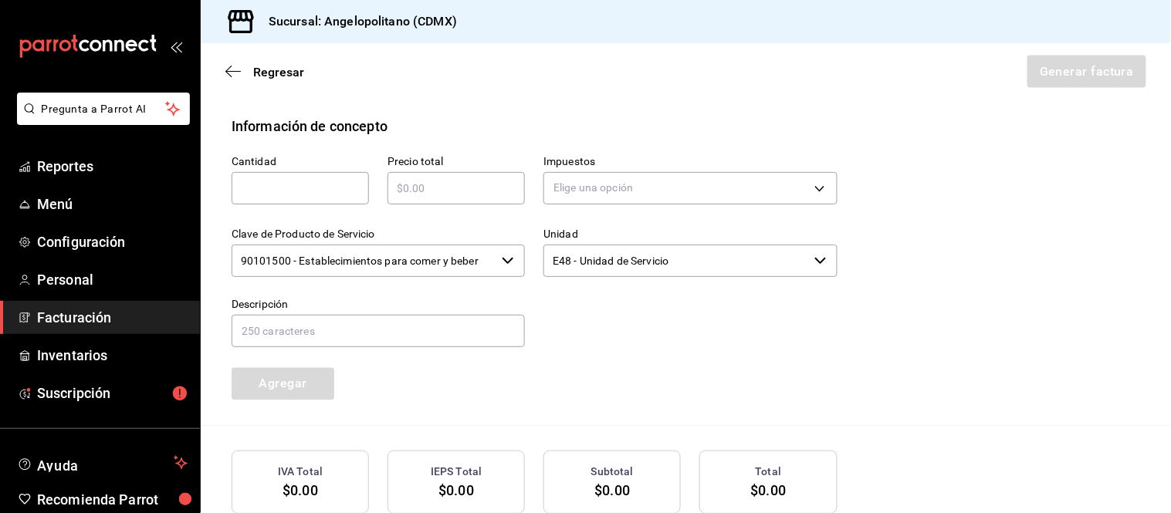
scroll to position [674, 0]
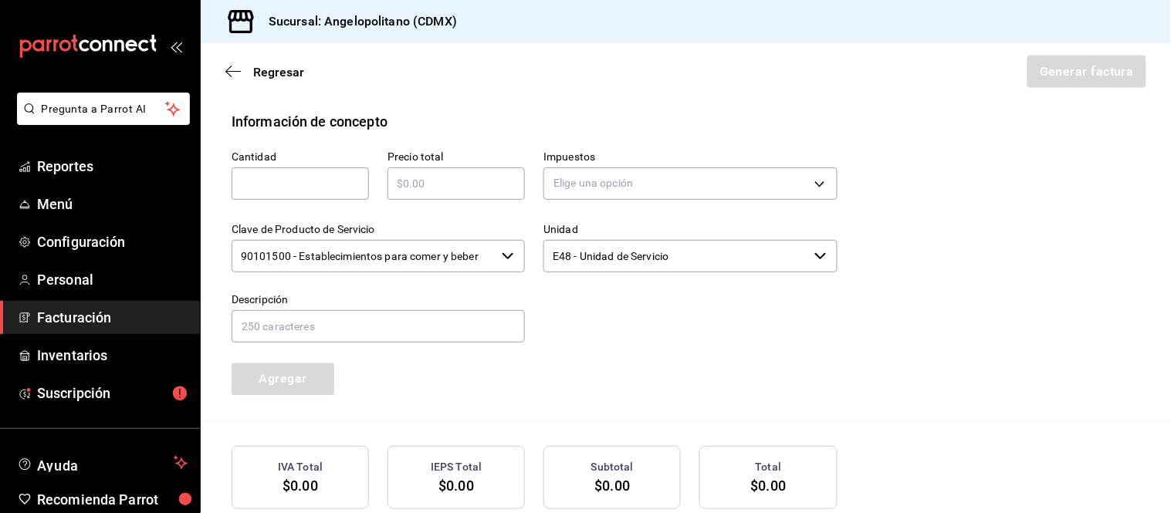
click at [322, 193] on input "text" at bounding box center [300, 183] width 137 height 19
type input "1"
click at [421, 193] on input "text" at bounding box center [455, 183] width 137 height 19
type input "$1242"
click at [942, 212] on div "Cantidad 1 ​ Precio total $1242 ​ Impuestos Elige una opción Clave de Producto …" at bounding box center [686, 276] width 908 height 289
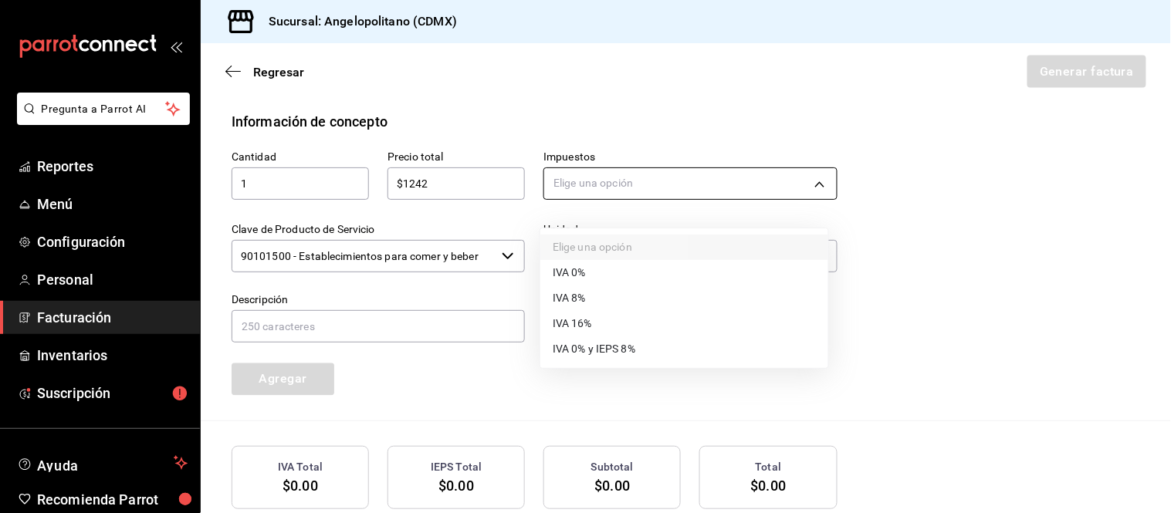
click at [796, 201] on body "Pregunta a Parrot AI Reportes Menú Configuración Personal Facturación Inventari…" at bounding box center [585, 256] width 1171 height 513
click at [664, 321] on li "IVA 16%" at bounding box center [684, 323] width 288 height 25
type input "IVA_16"
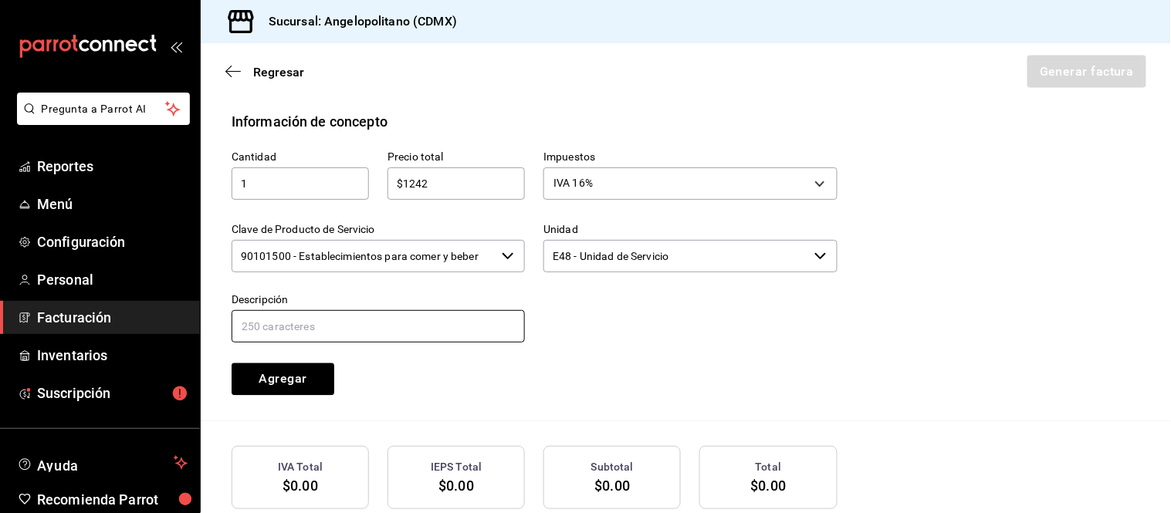
click at [438, 343] on input "text" at bounding box center [378, 326] width 293 height 32
type input "Consumo de Alimentos Orden 090925-P-007"
click at [592, 390] on div "Cantidad 1 ​ Precio total $1242 ​ Impuestos IVA 16% IVA_16 Clave de Producto de…" at bounding box center [525, 264] width 624 height 264
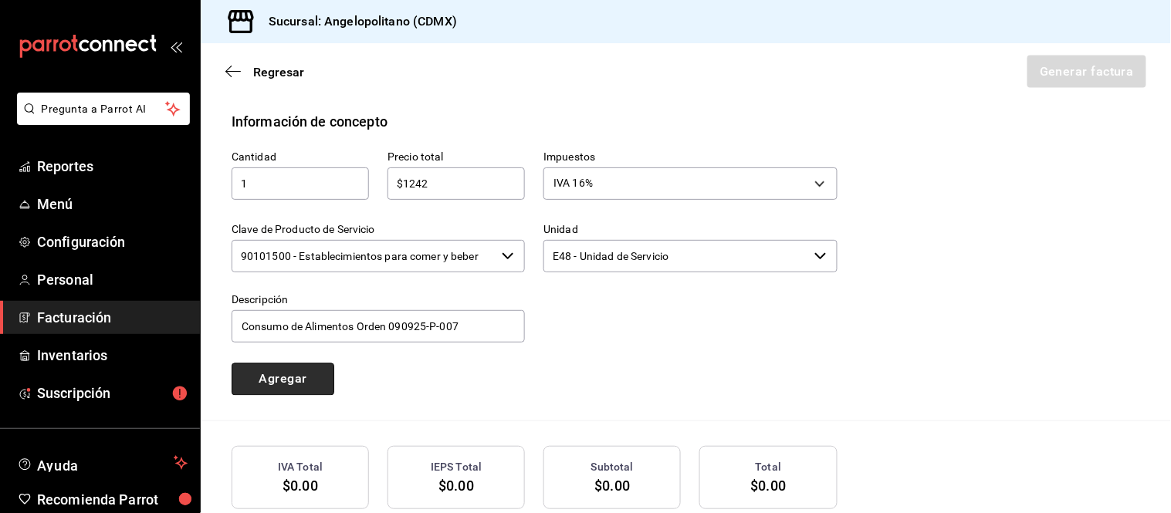
click at [287, 396] on button "Agregar" at bounding box center [283, 379] width 103 height 32
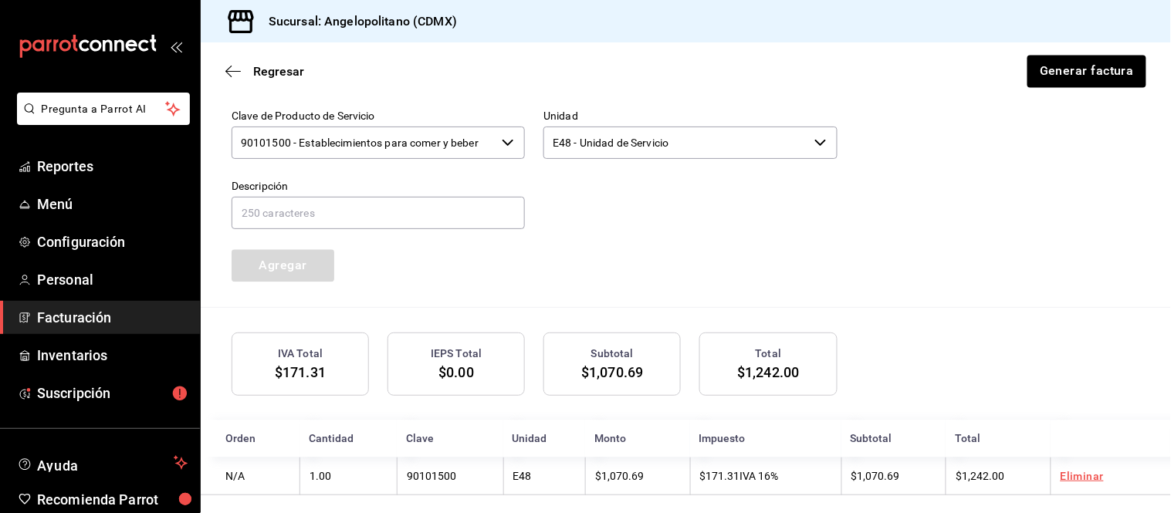
scroll to position [816, 0]
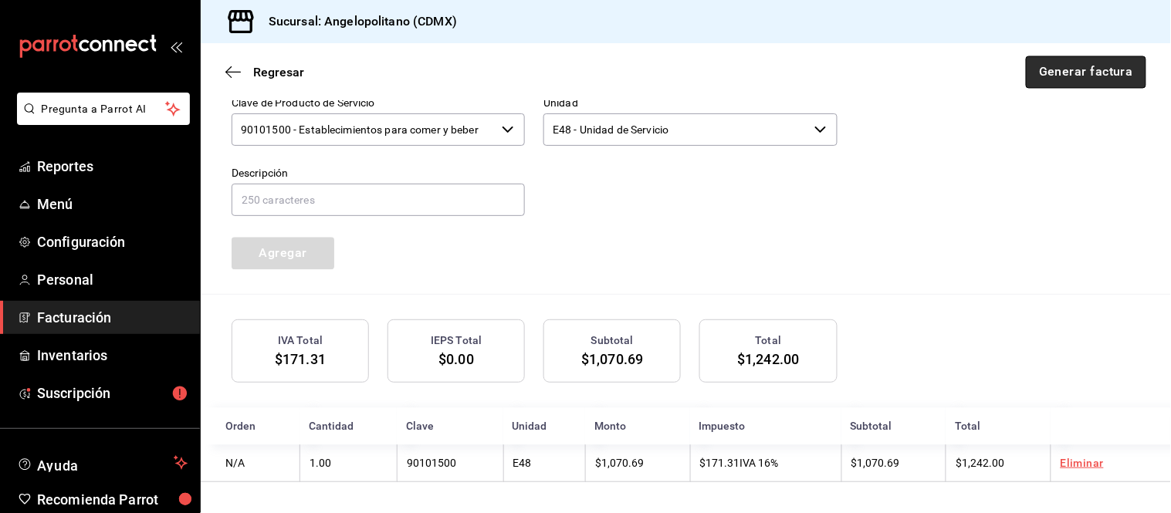
click at [1053, 59] on button "Generar factura" at bounding box center [1086, 72] width 120 height 32
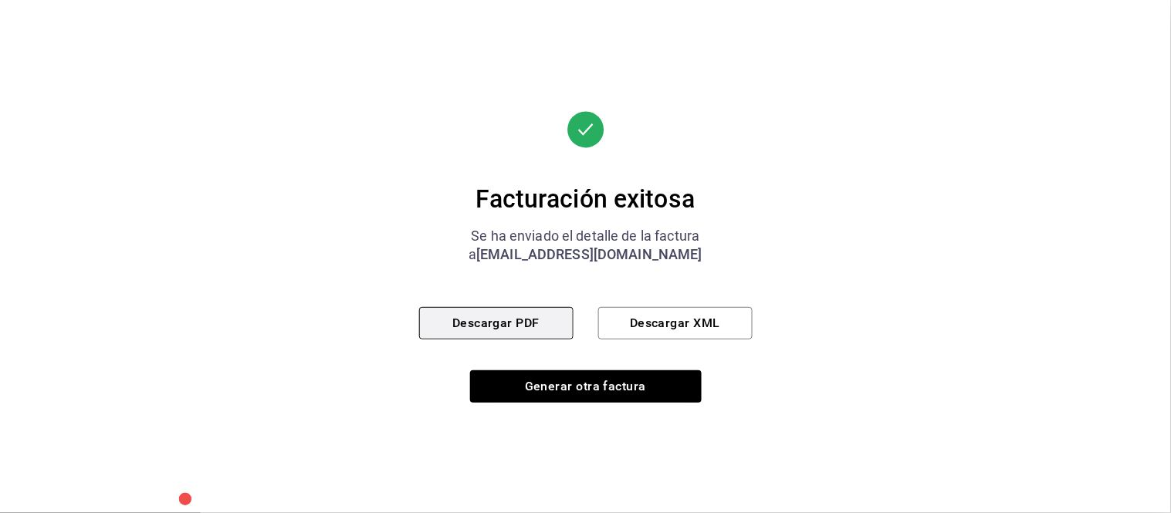
drag, startPoint x: 539, startPoint y: 306, endPoint x: 538, endPoint y: 321, distance: 14.7
click at [538, 321] on button "Descargar PDF" at bounding box center [496, 323] width 154 height 32
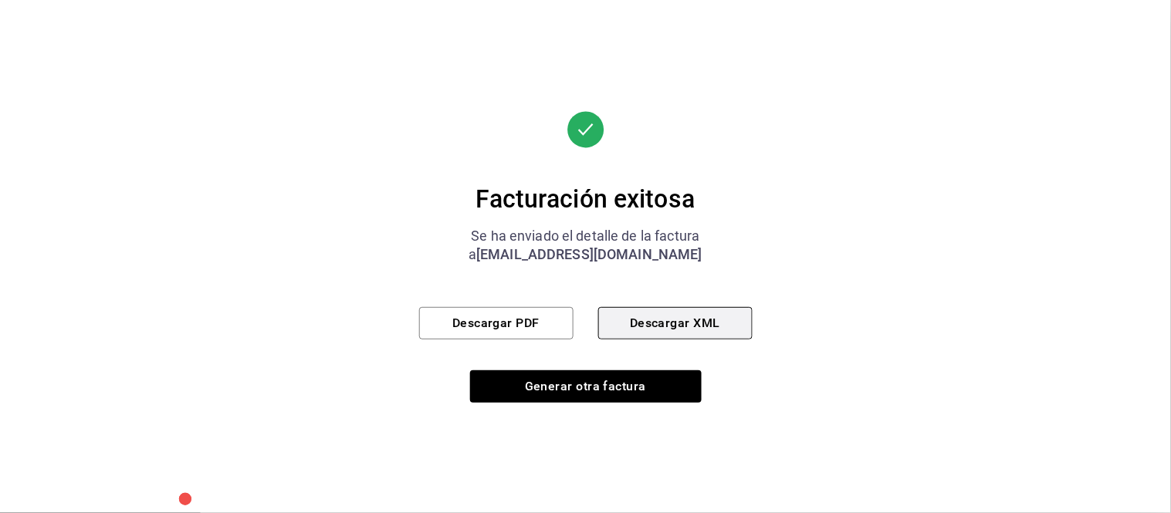
click at [664, 329] on button "Descargar XML" at bounding box center [675, 323] width 154 height 32
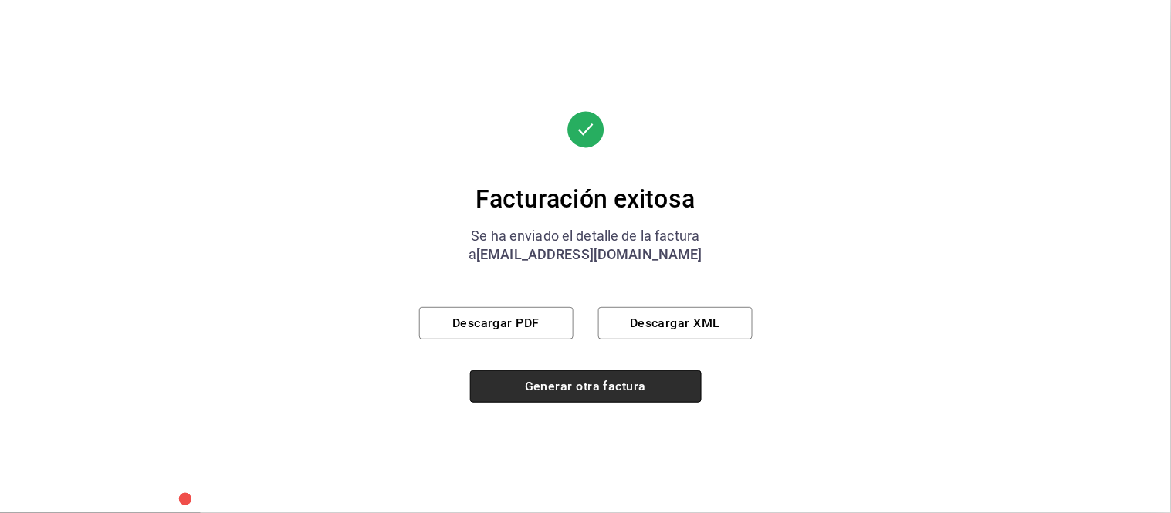
click at [604, 401] on button "Generar otra factura" at bounding box center [586, 386] width 232 height 32
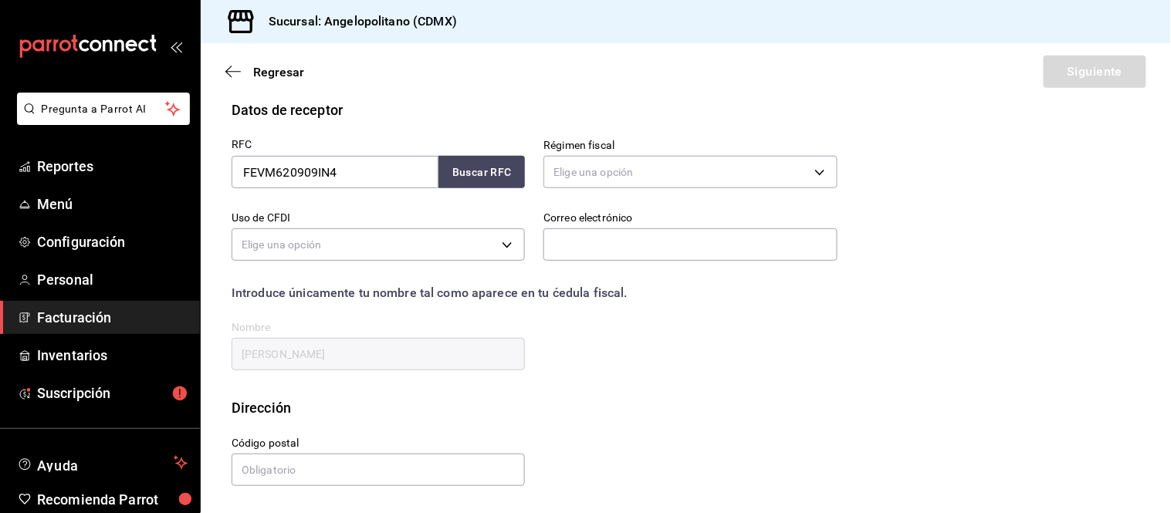
scroll to position [225, 0]
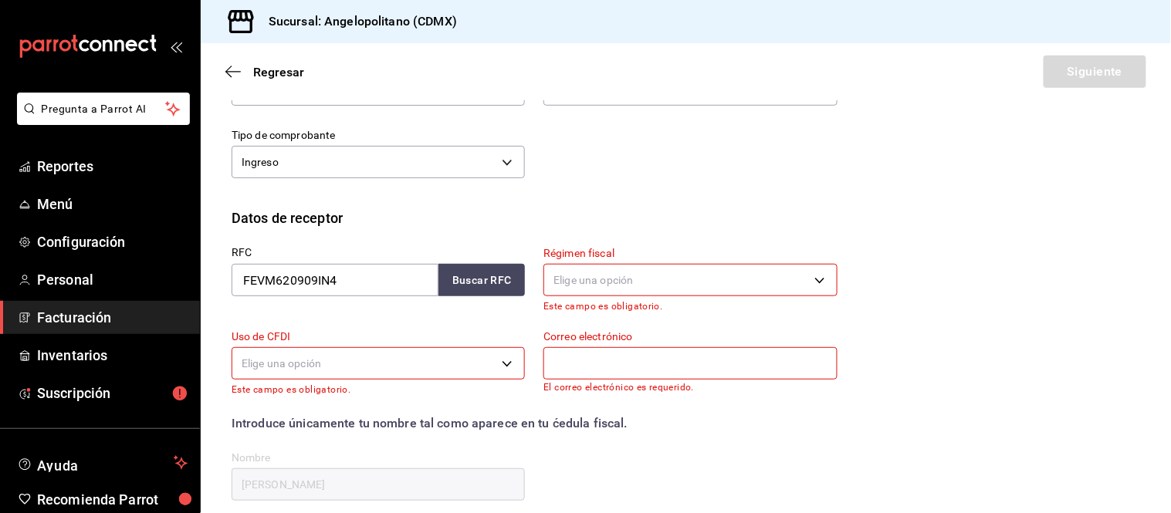
click at [66, 322] on span "Facturación" at bounding box center [112, 317] width 150 height 21
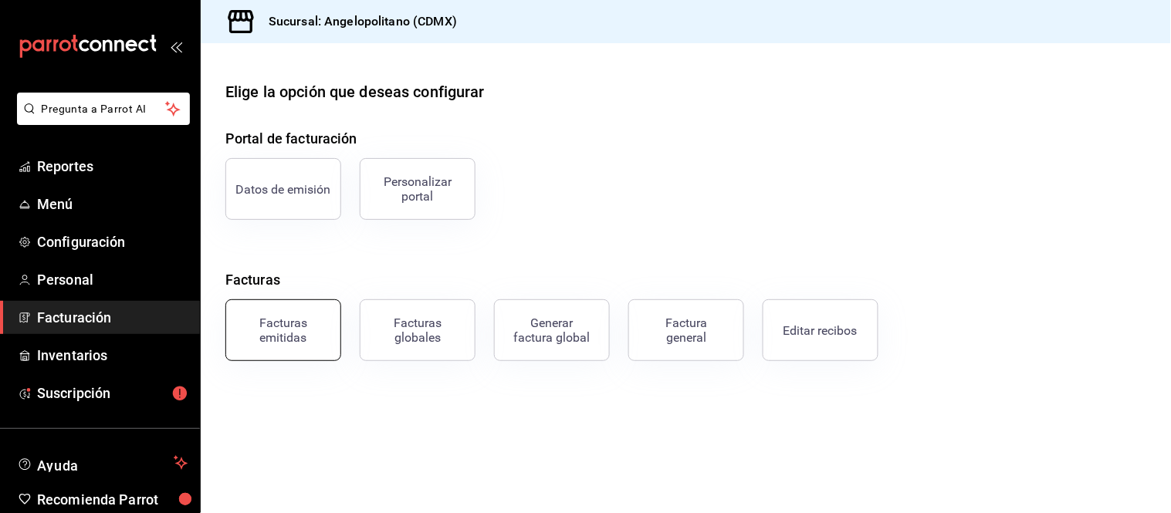
click at [253, 343] on div "Facturas emitidas" at bounding box center [283, 330] width 96 height 29
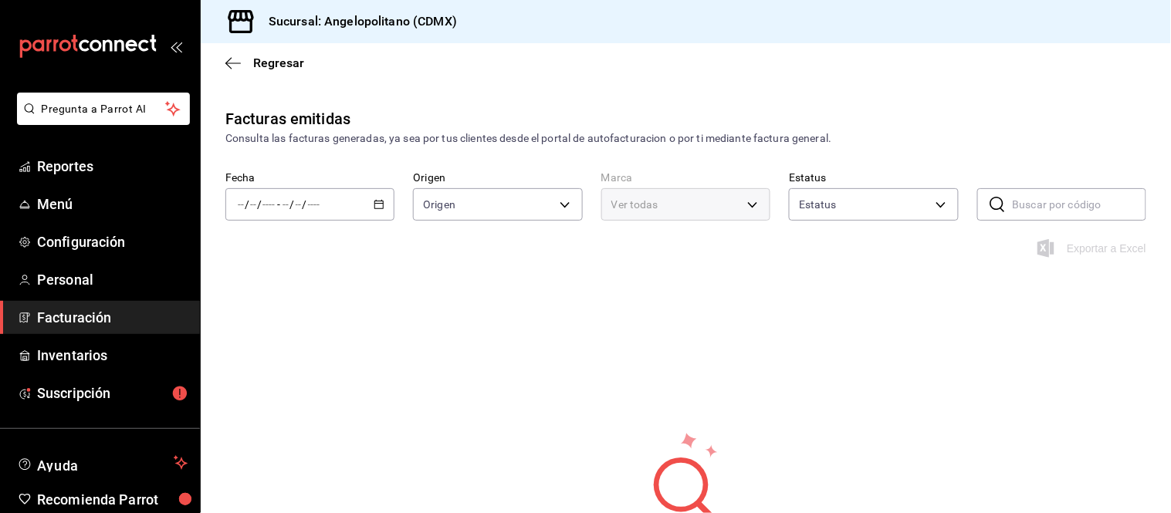
type input "ORDER_INVOICE,GENERAL_INVOICE"
type input "ACTIVE,PENDING_CANCELLATION,CANCELLED,PRE_CANCELLED"
type input "e7b7265c-889c-41a5-bb0c-0e62bdb51750"
click at [376, 206] on icon "button" at bounding box center [379, 204] width 11 height 11
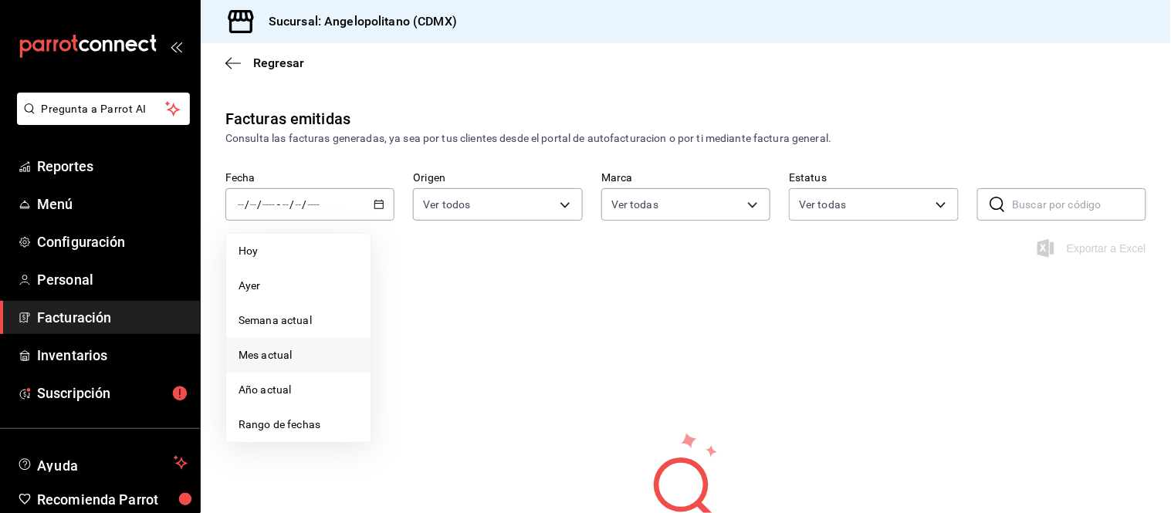
click at [253, 353] on span "Mes actual" at bounding box center [298, 355] width 120 height 16
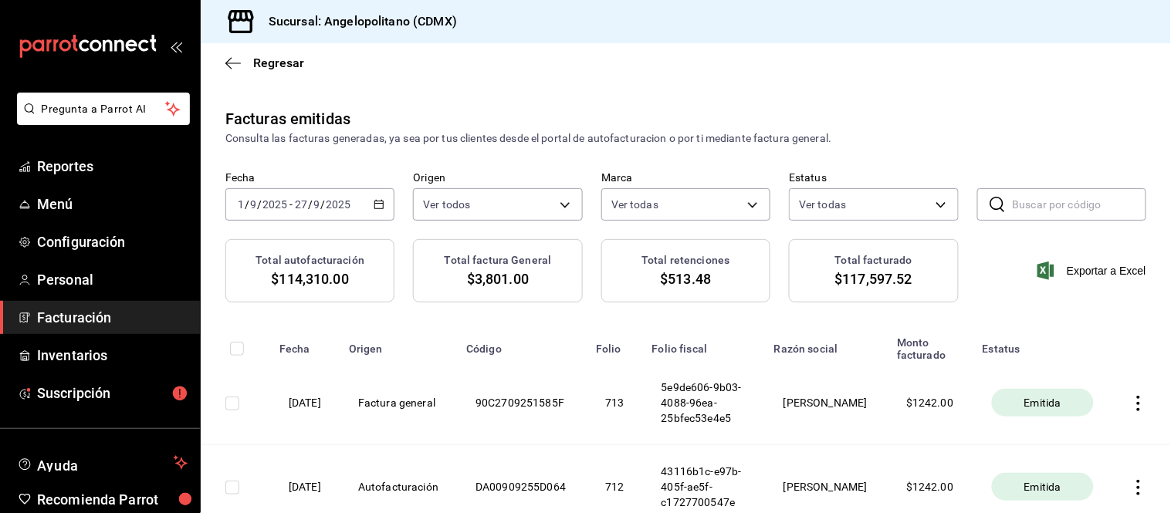
click at [1053, 404] on icon "button" at bounding box center [1138, 403] width 15 height 15
click at [1053, 401] on div "Descargar XML" at bounding box center [1077, 407] width 75 height 12
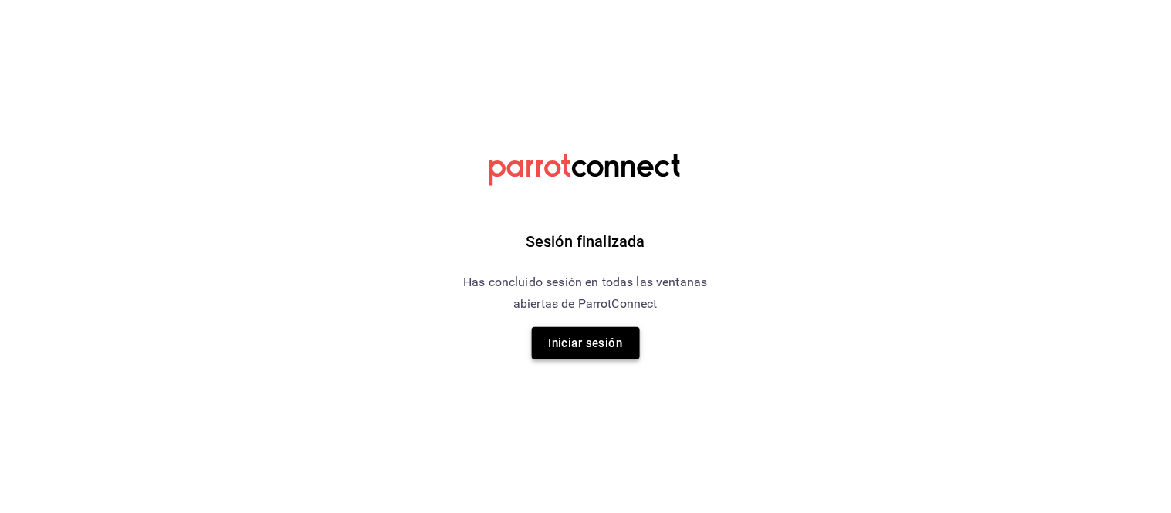
click at [584, 333] on button "Iniciar sesión" at bounding box center [586, 343] width 108 height 32
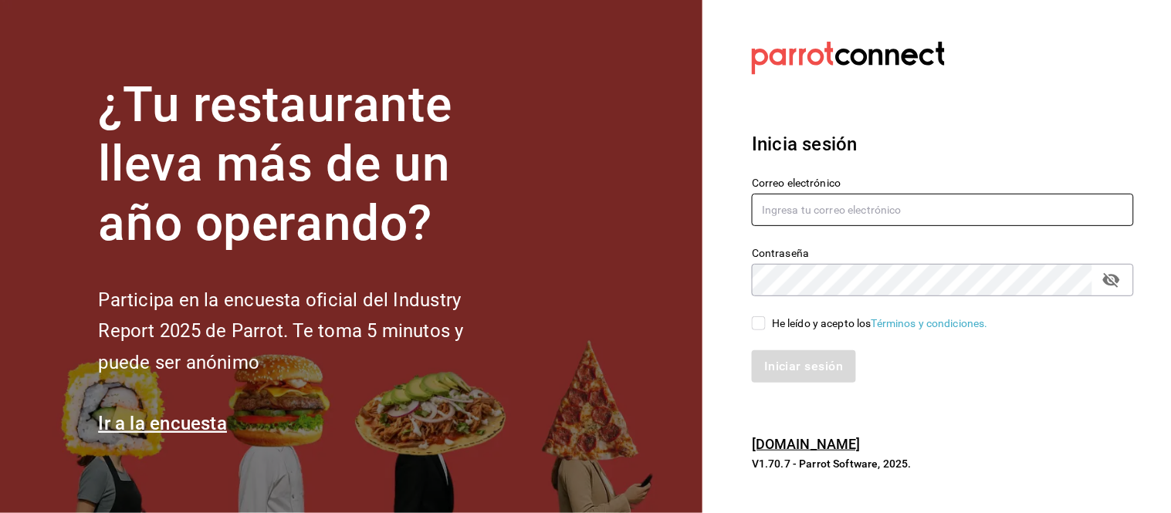
type input "angelopolitano151@hotmail.com"
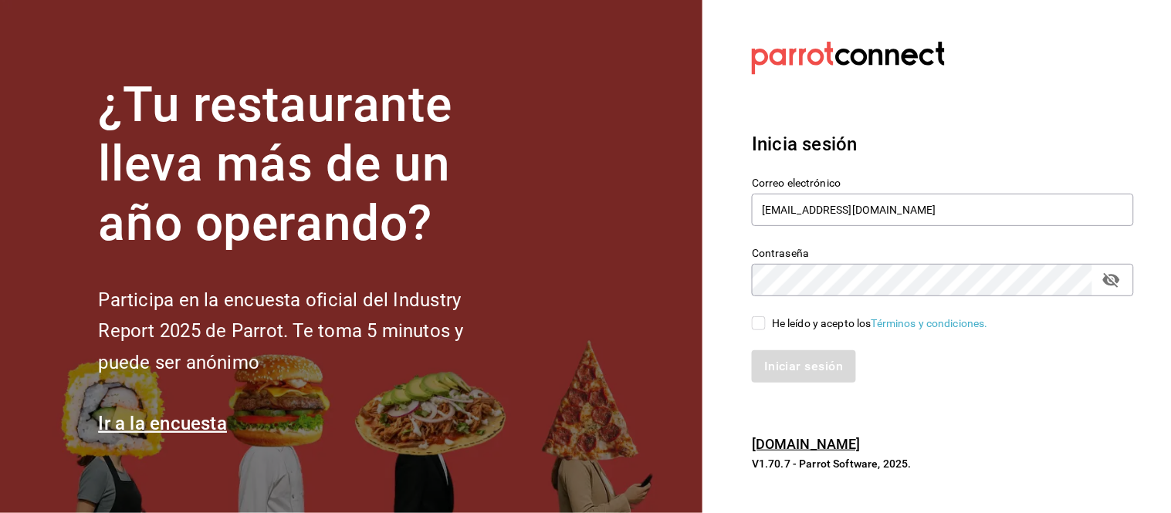
click at [761, 321] on input "He leído y acepto los Términos y condiciones." at bounding box center [759, 323] width 14 height 14
checkbox input "true"
click at [776, 373] on button "Iniciar sesión" at bounding box center [804, 366] width 105 height 32
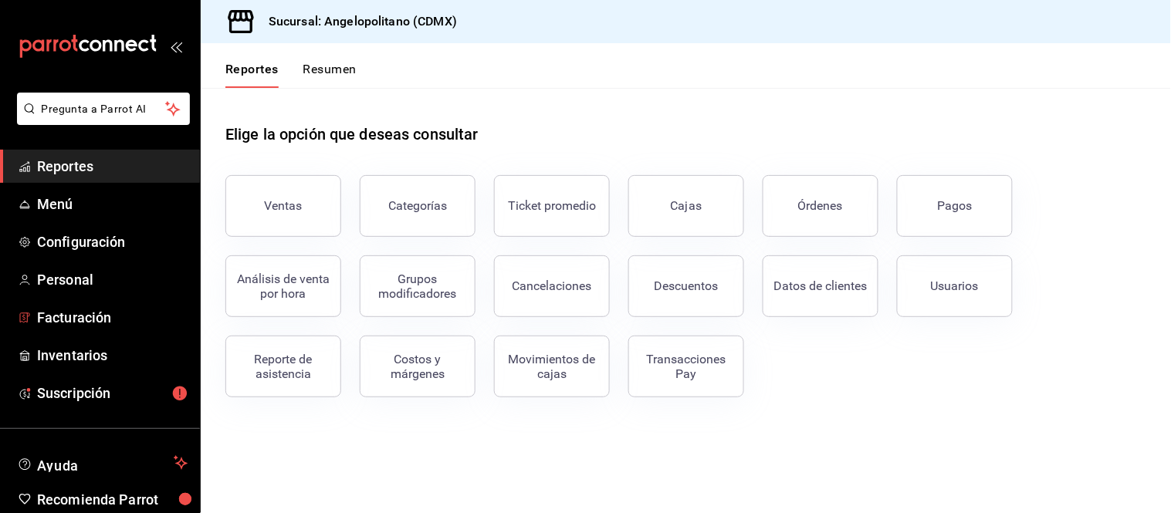
drag, startPoint x: 97, startPoint y: 315, endPoint x: 375, endPoint y: 181, distance: 308.6
click at [97, 315] on span "Facturación" at bounding box center [112, 317] width 150 height 21
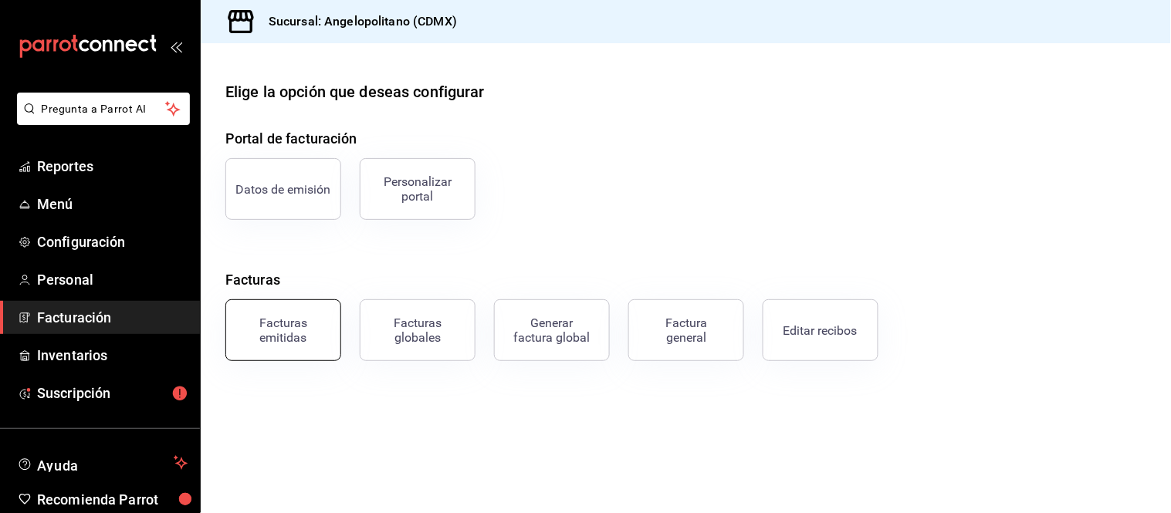
click at [296, 327] on div "Facturas emitidas" at bounding box center [283, 330] width 96 height 29
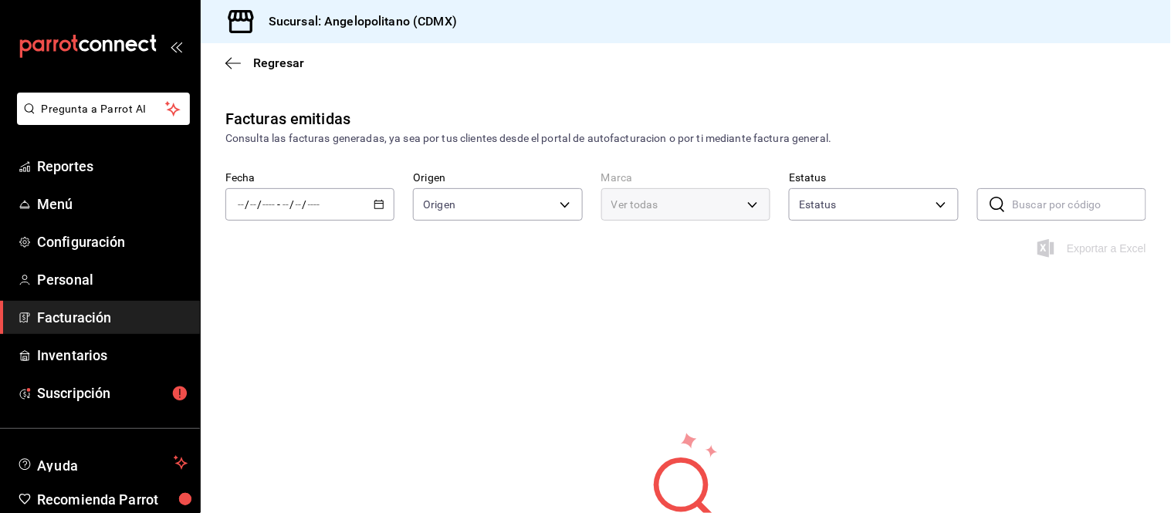
type input "ORDER_INVOICE,GENERAL_INVOICE"
type input "ACTIVE,PENDING_CANCELLATION,CANCELLED,PRE_CANCELLED"
type input "e7b7265c-889c-41a5-bb0c-0e62bdb51750"
click at [375, 206] on icon "button" at bounding box center [379, 204] width 11 height 11
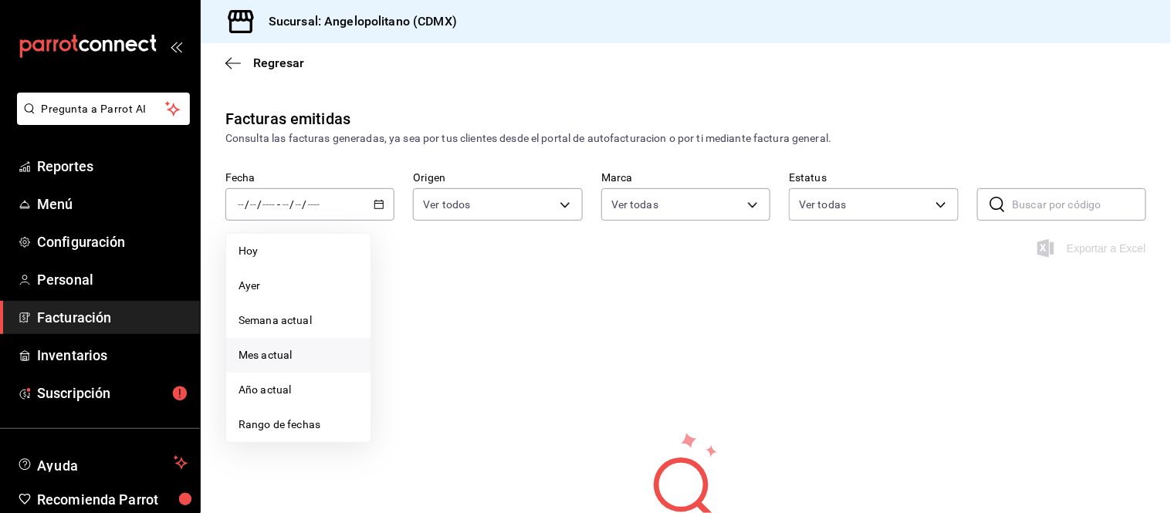
click at [268, 344] on li "Mes actual" at bounding box center [298, 355] width 144 height 35
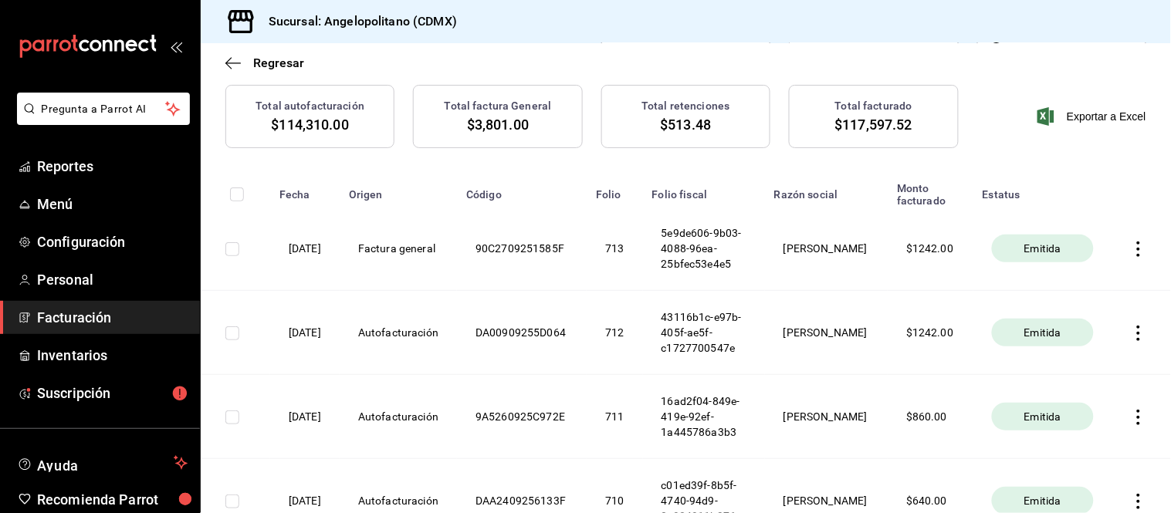
scroll to position [171, 0]
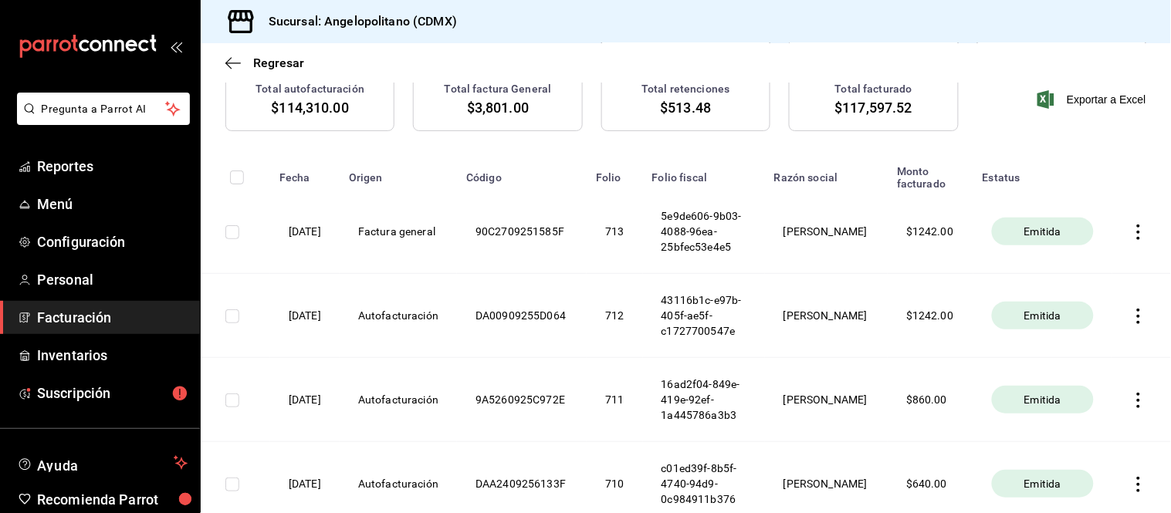
click at [1131, 317] on icon "button" at bounding box center [1138, 316] width 15 height 15
click at [1076, 286] on span "Descargar PDF" at bounding box center [1065, 279] width 98 height 15
click at [1137, 227] on icon "button" at bounding box center [1138, 232] width 3 height 15
click at [1050, 271] on div "Cancelar factura" at bounding box center [1055, 273] width 79 height 12
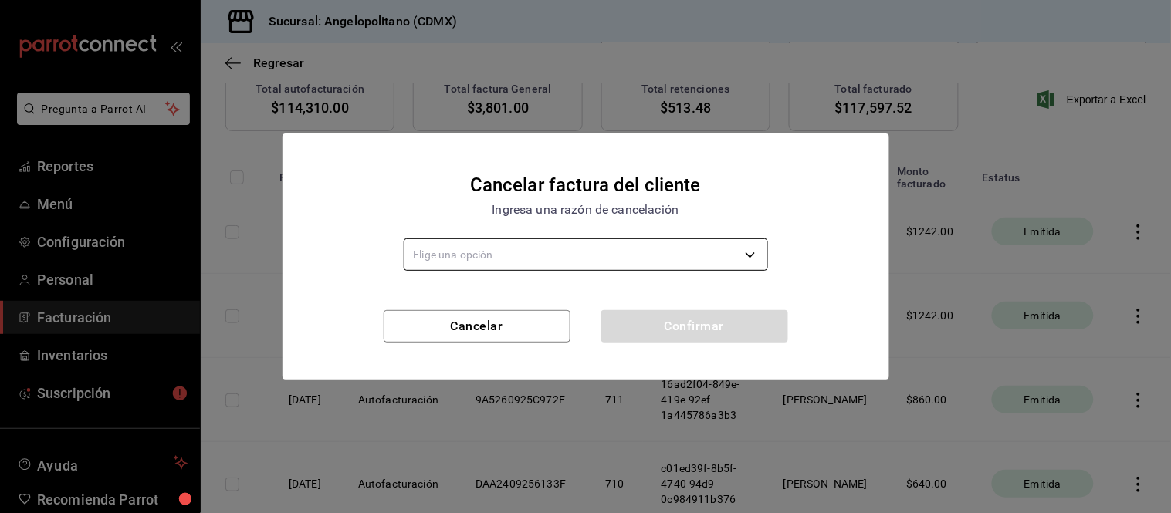
click at [743, 264] on body "Pregunta a Parrot AI Reportes Menú Configuración Personal Facturación Inventari…" at bounding box center [585, 256] width 1171 height 513
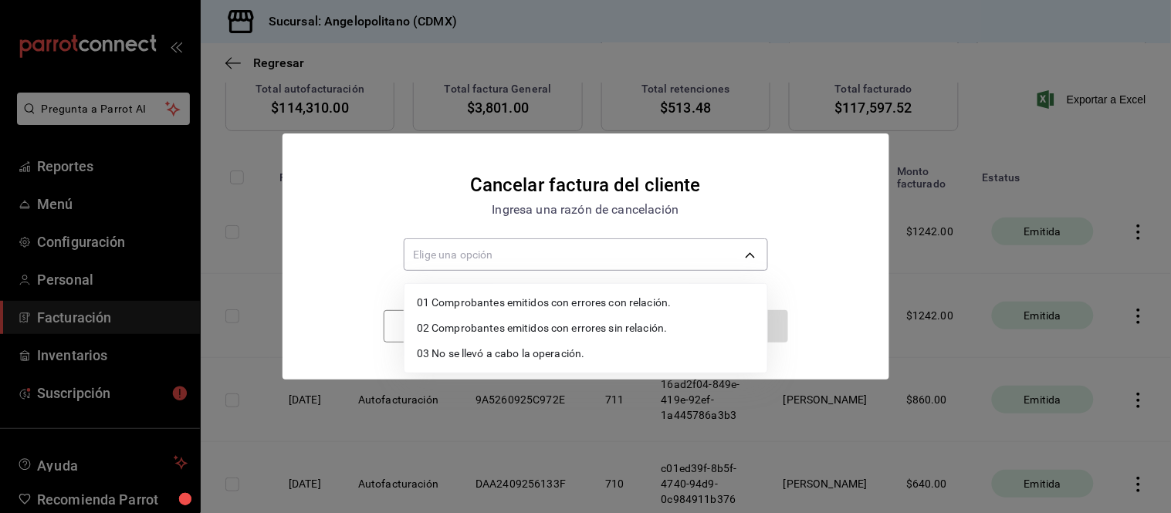
click at [636, 333] on li "02 Comprobantes emitidos con errores sin relación." at bounding box center [585, 328] width 363 height 25
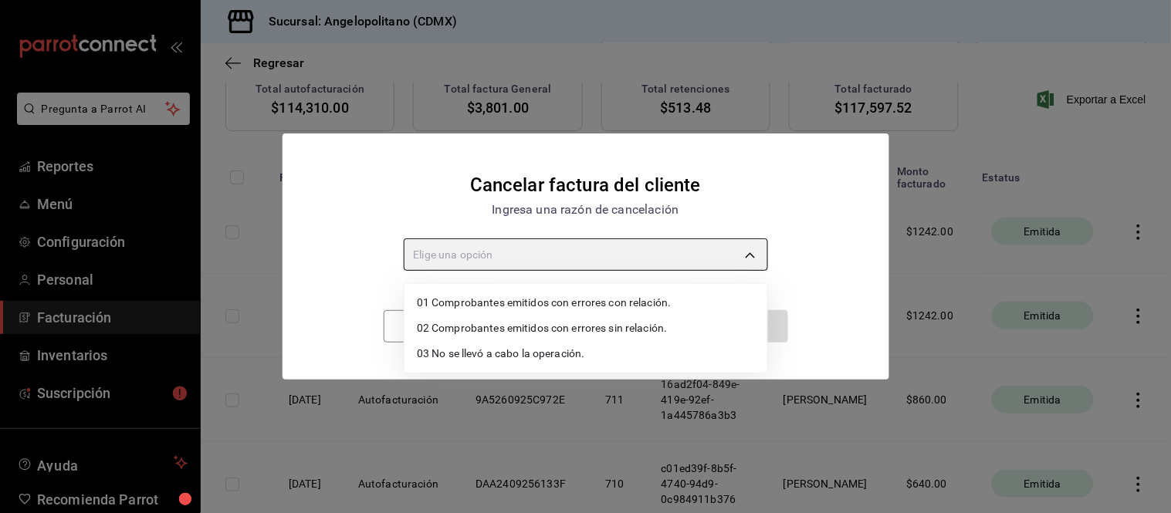
type input "RECEIPT_UNRELATED_ERRORS"
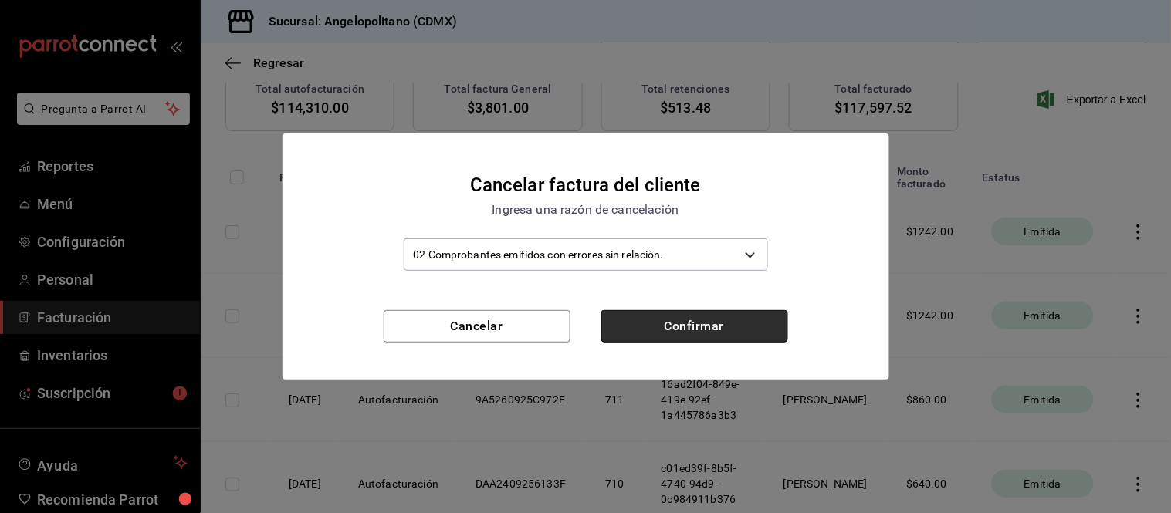
click at [691, 321] on button "Confirmar" at bounding box center [694, 326] width 187 height 32
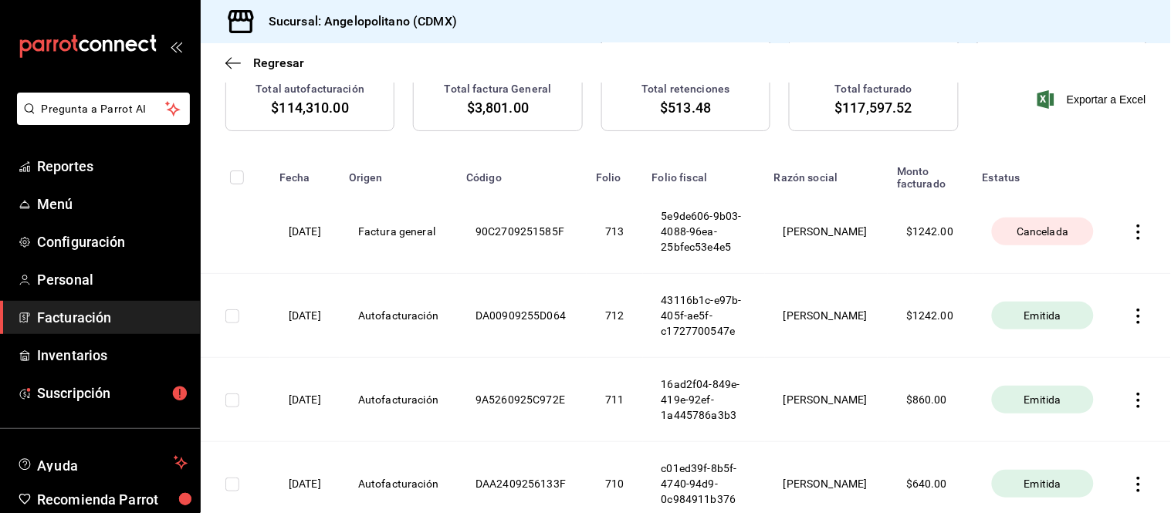
click at [1131, 230] on icon "button" at bounding box center [1138, 232] width 15 height 15
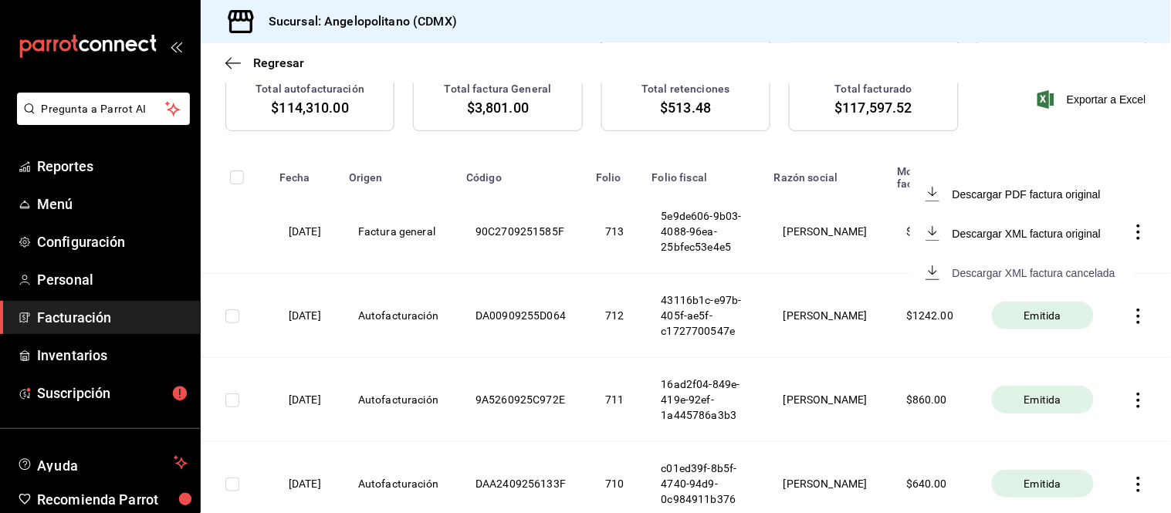
click at [1066, 269] on div "Descargar XML factura cancelada" at bounding box center [1033, 273] width 163 height 12
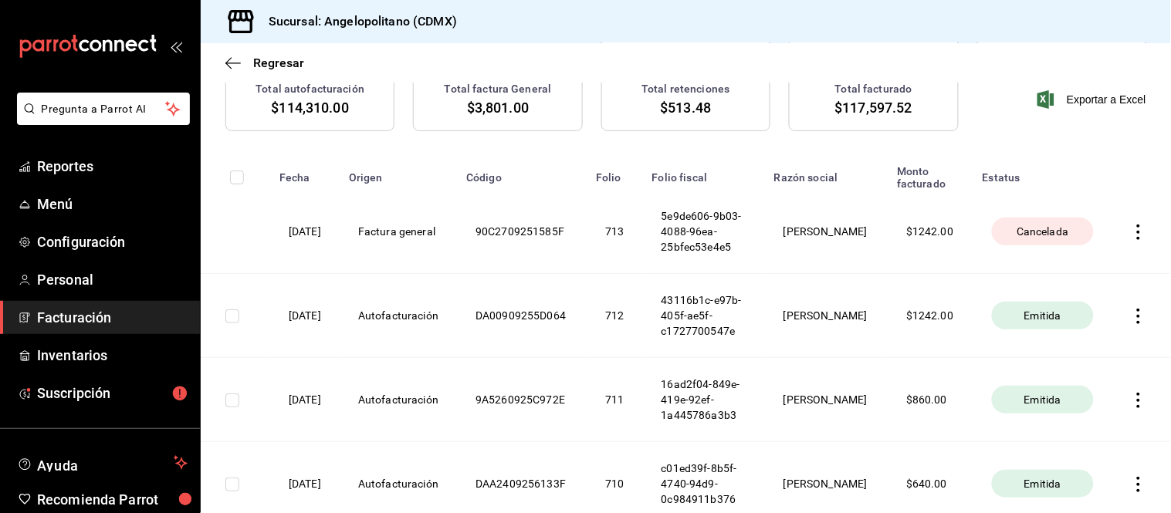
click at [1123, 242] on th at bounding box center [1141, 232] width 59 height 84
click at [1131, 238] on icon "button" at bounding box center [1138, 232] width 15 height 15
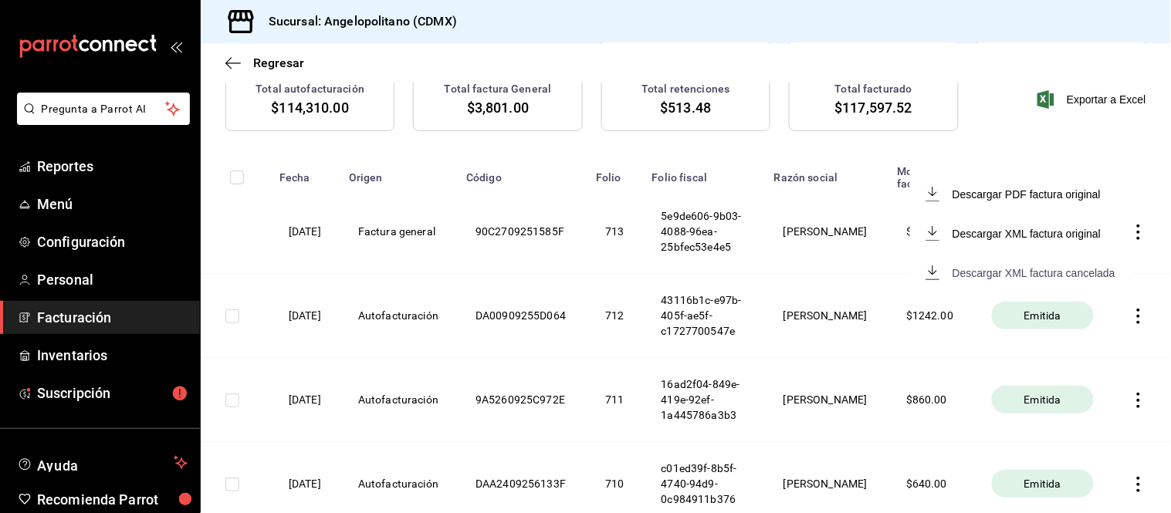
click at [1047, 269] on div "Descargar XML factura cancelada" at bounding box center [1033, 273] width 163 height 12
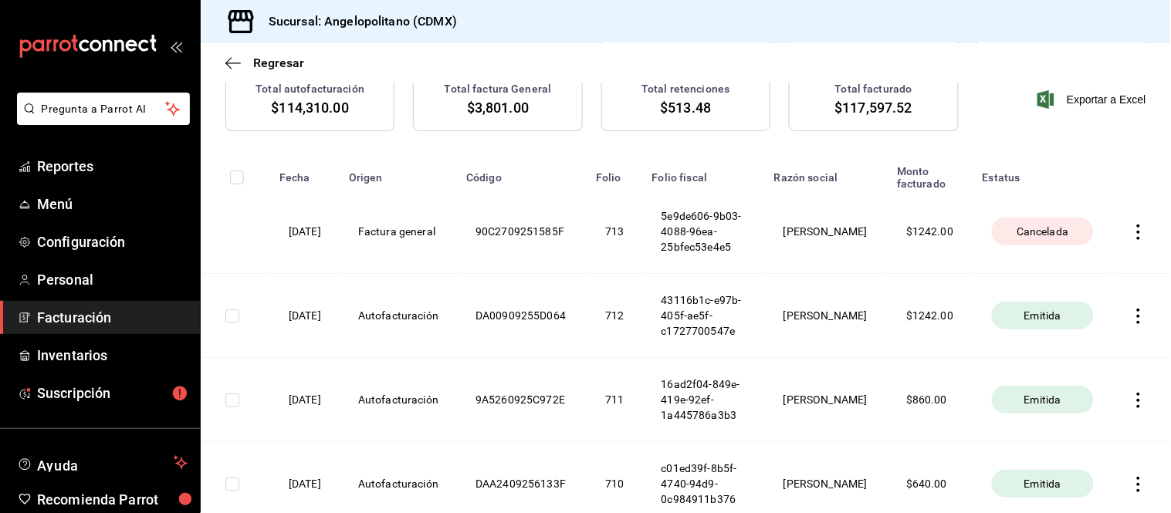
click at [286, 230] on th "[DATE]" at bounding box center [304, 232] width 69 height 84
click at [295, 221] on th "[DATE]" at bounding box center [304, 232] width 69 height 84
click at [713, 204] on th "5e9de606-9b03-4088-96ea-25bfec53e4e5" at bounding box center [704, 232] width 122 height 84
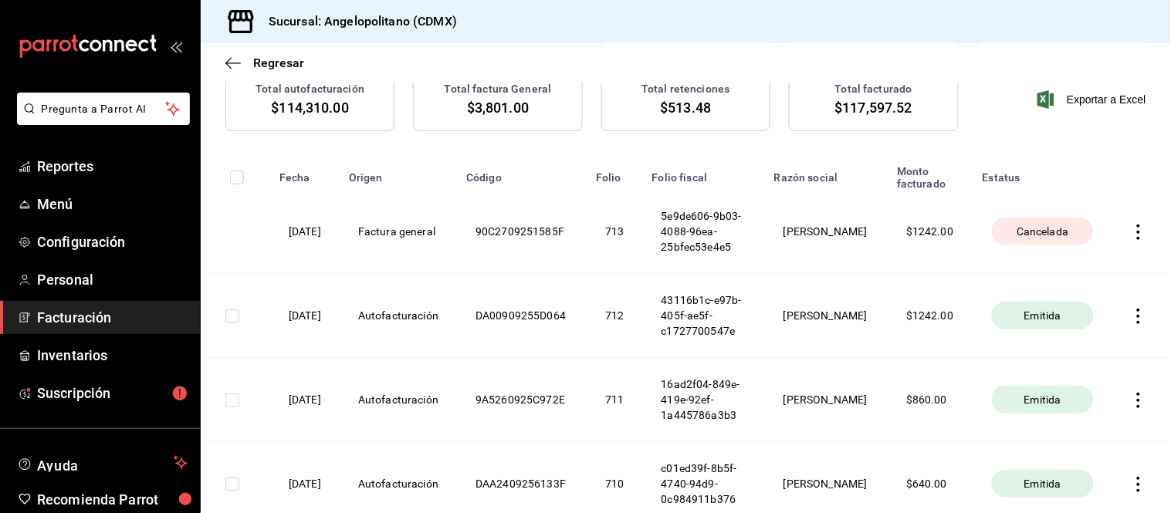
click at [695, 226] on th "5e9de606-9b03-4088-96ea-25bfec53e4e5" at bounding box center [704, 232] width 122 height 84
click at [688, 212] on th "5e9de606-9b03-4088-96ea-25bfec53e4e5" at bounding box center [704, 232] width 122 height 84
copy th "5e9de606-9b03-4088-96ea-25bfec53e4e5"
